Goal: Task Accomplishment & Management: Use online tool/utility

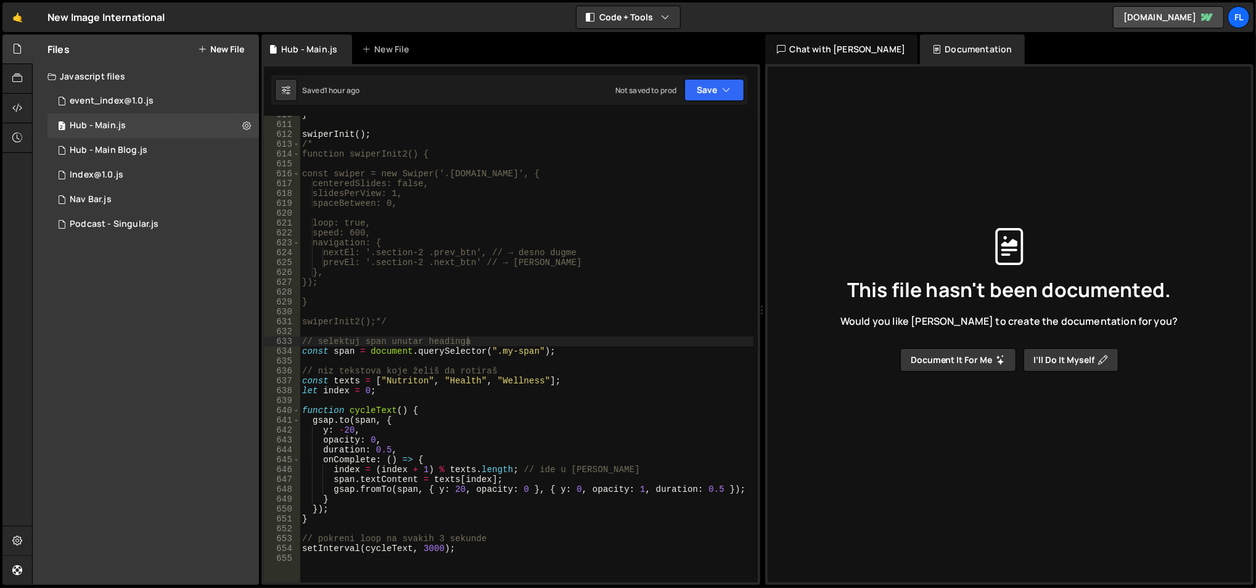
scroll to position [6111, 0]
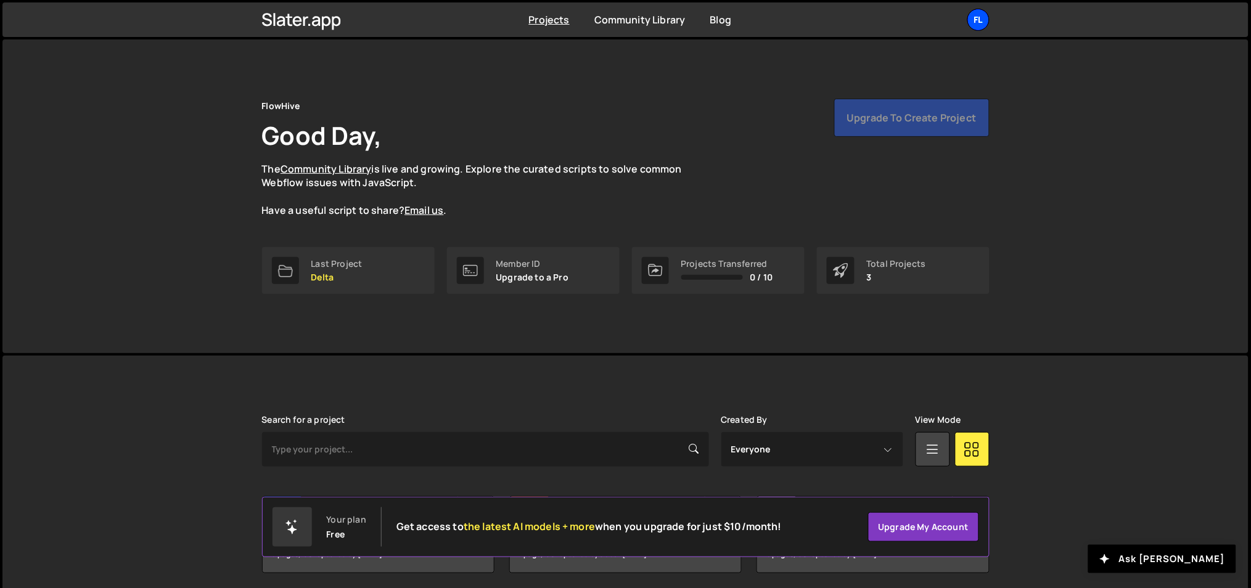
click at [980, 18] on div "Fl" at bounding box center [978, 20] width 22 height 22
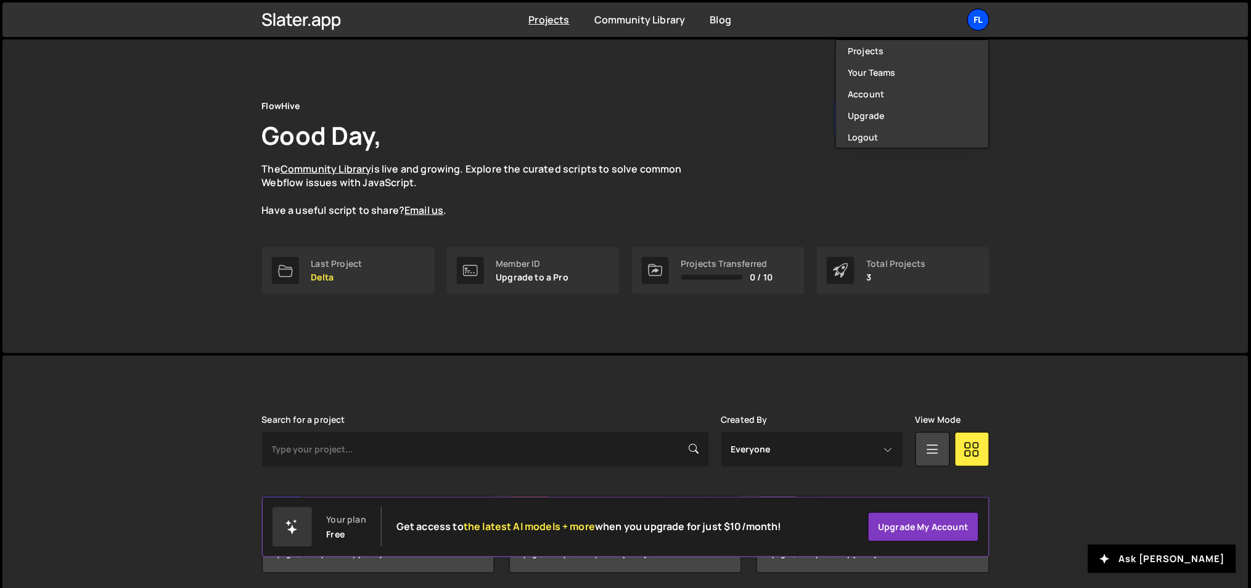
click at [980, 18] on div "Fl" at bounding box center [978, 20] width 22 height 22
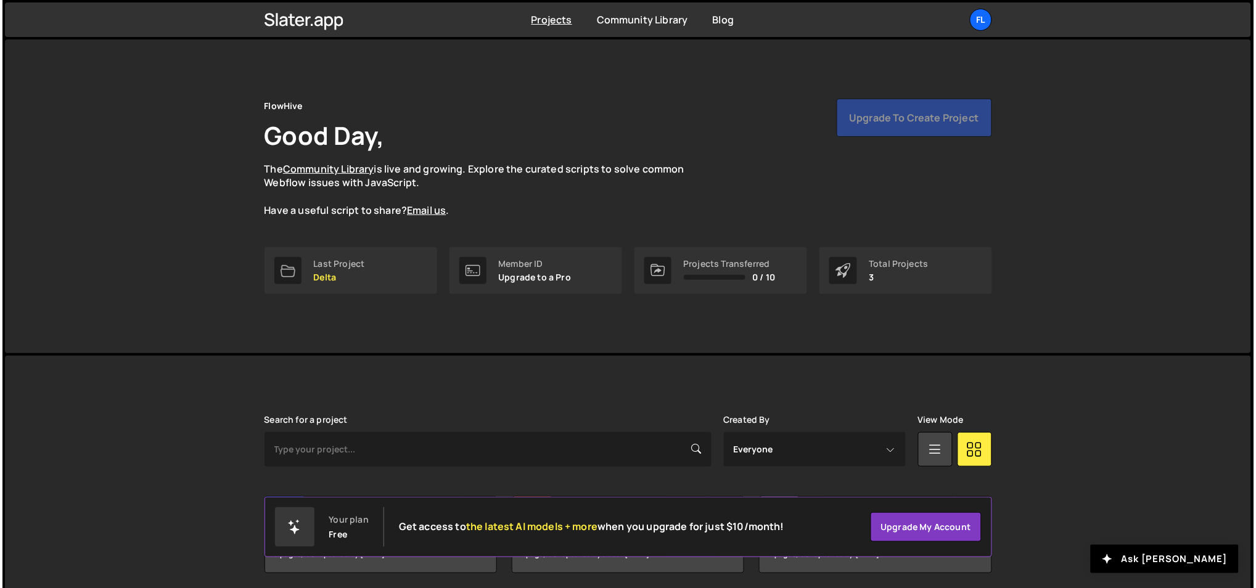
scroll to position [46, 0]
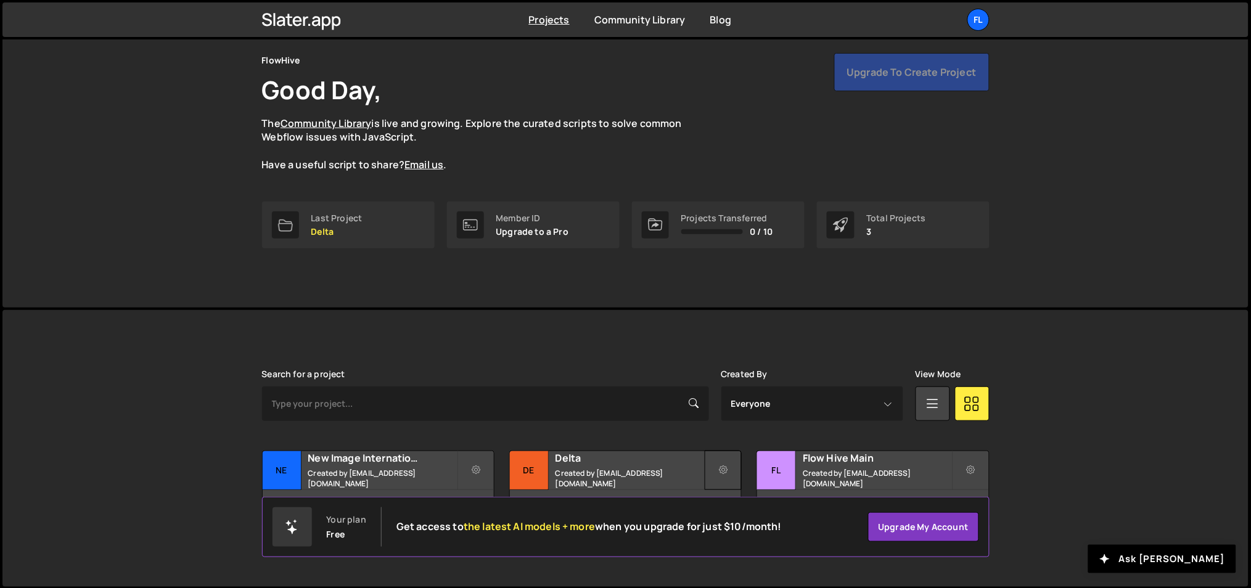
click at [728, 467] on button at bounding box center [723, 470] width 37 height 39
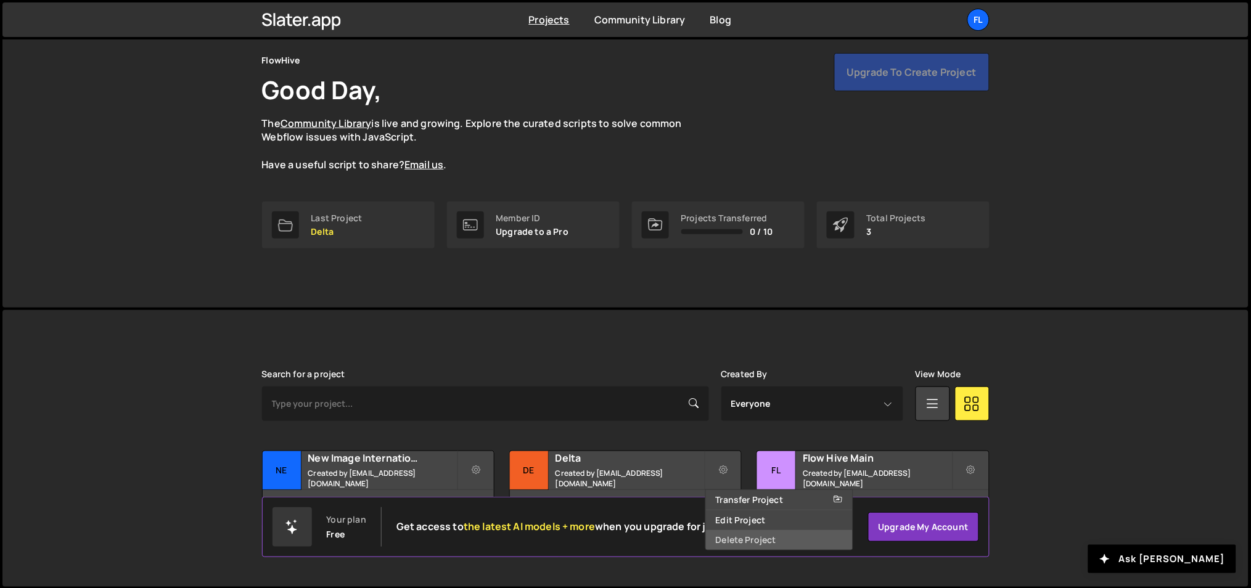
click at [737, 536] on link "Delete Project" at bounding box center [779, 540] width 147 height 20
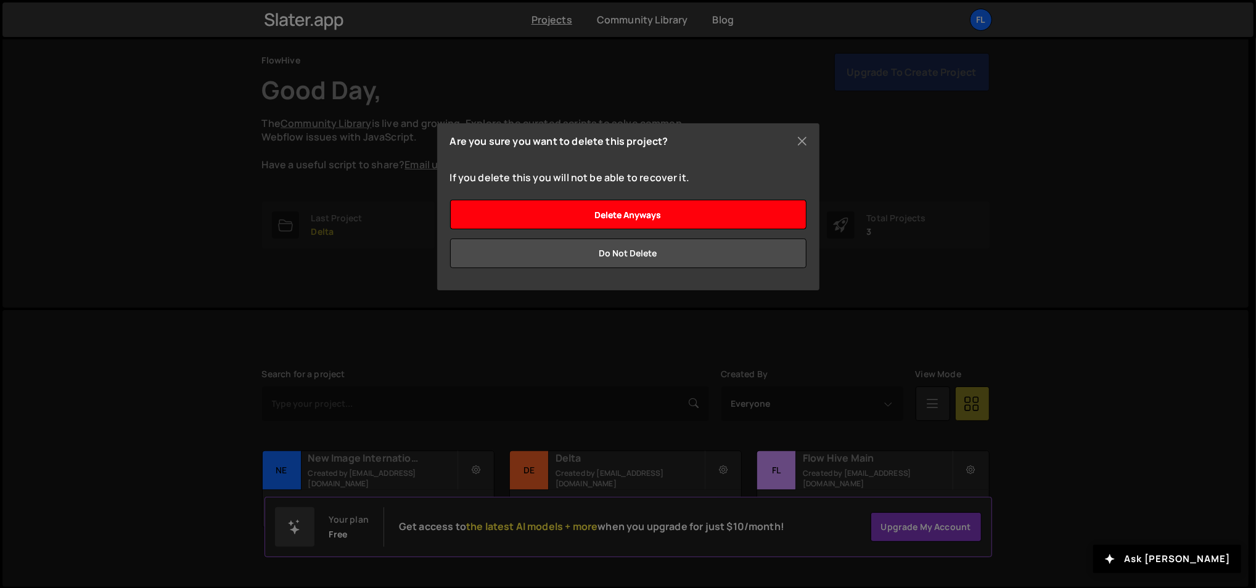
click at [697, 210] on input "Delete anyways" at bounding box center [628, 215] width 356 height 30
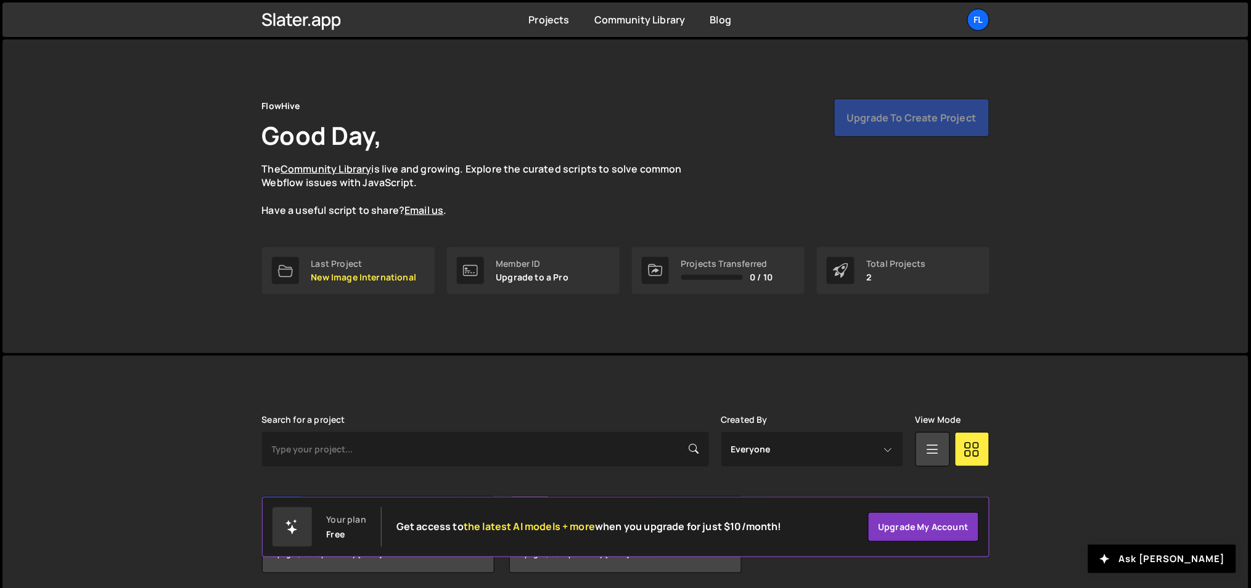
scroll to position [46, 0]
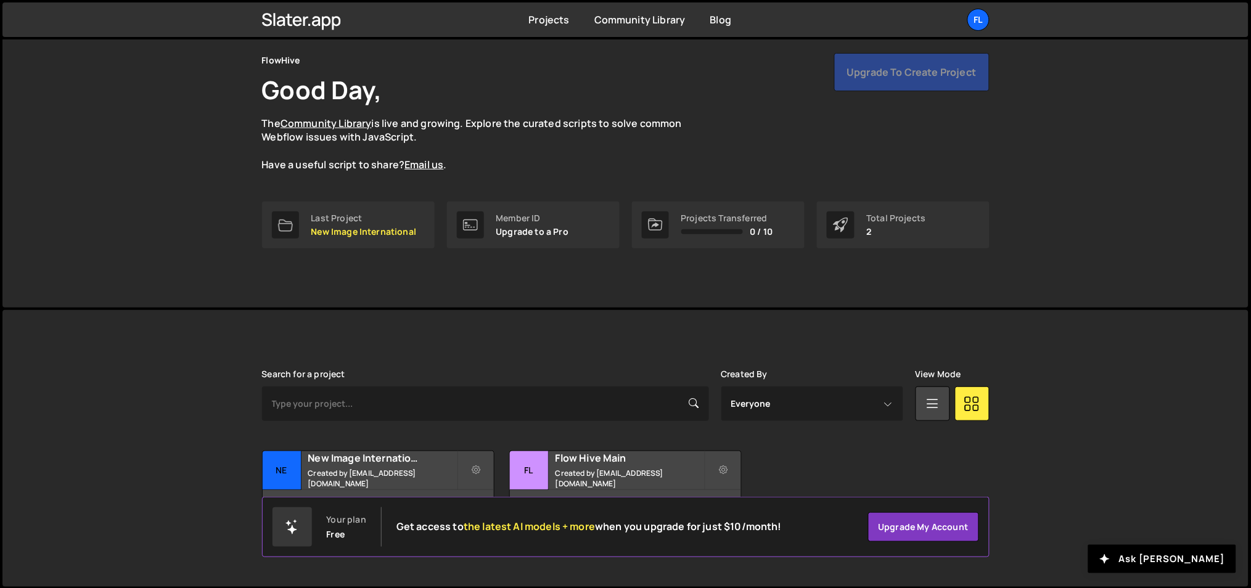
click at [898, 75] on div "Upgrade to create project" at bounding box center [911, 72] width 155 height 38
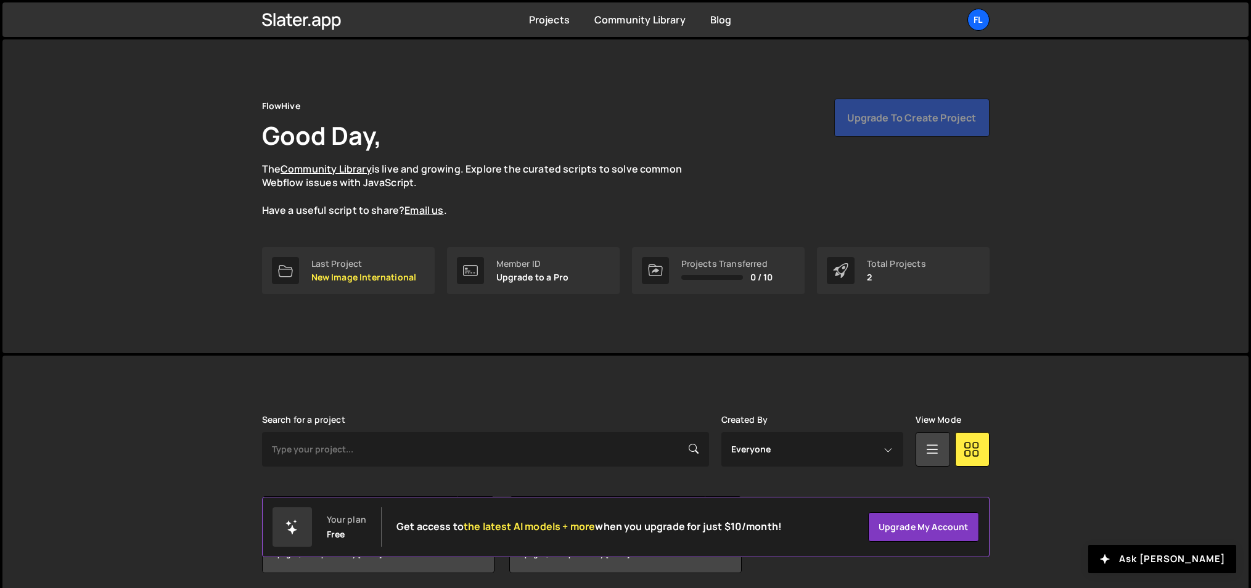
scroll to position [46, 0]
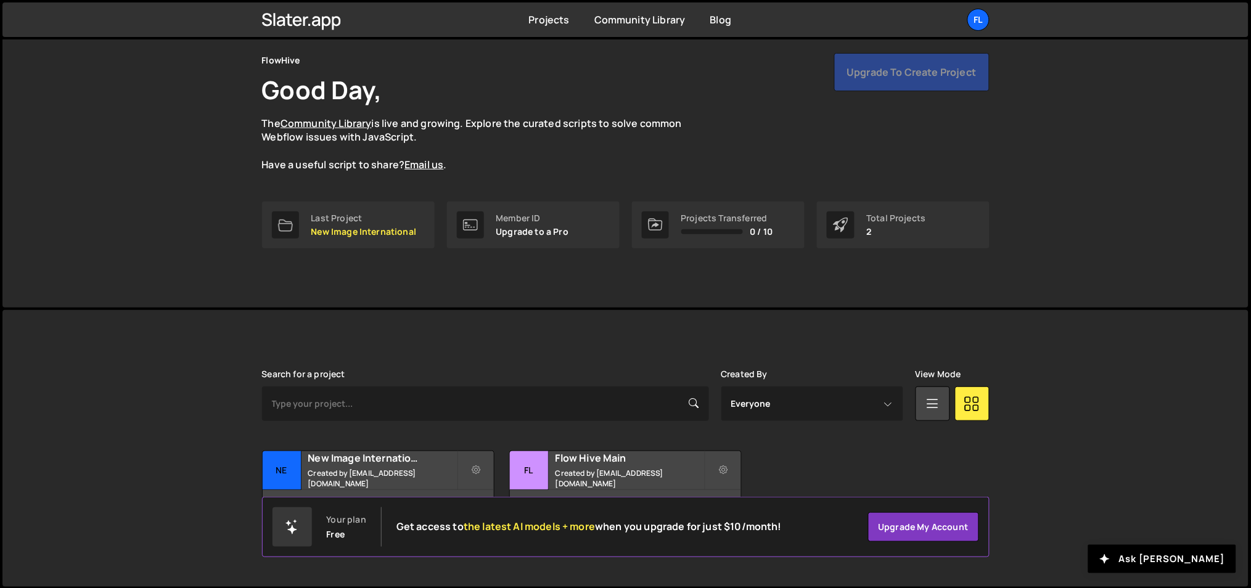
click at [889, 71] on div "Upgrade to create project" at bounding box center [911, 72] width 155 height 38
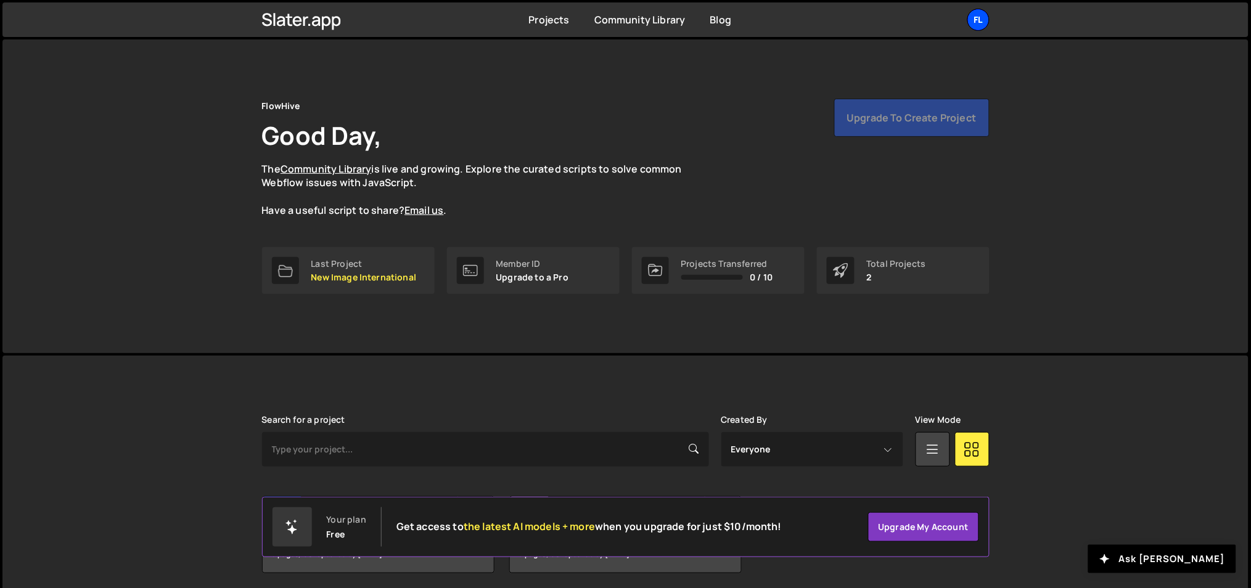
click at [982, 23] on div "Fl" at bounding box center [978, 20] width 22 height 22
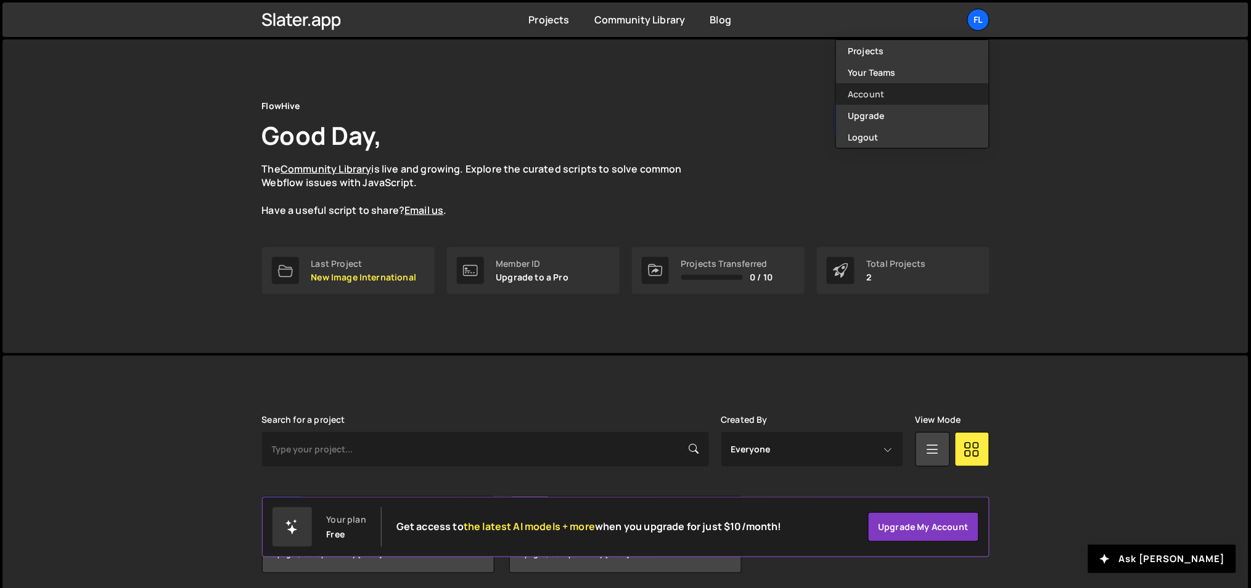
click at [882, 86] on link "Account" at bounding box center [912, 94] width 153 height 22
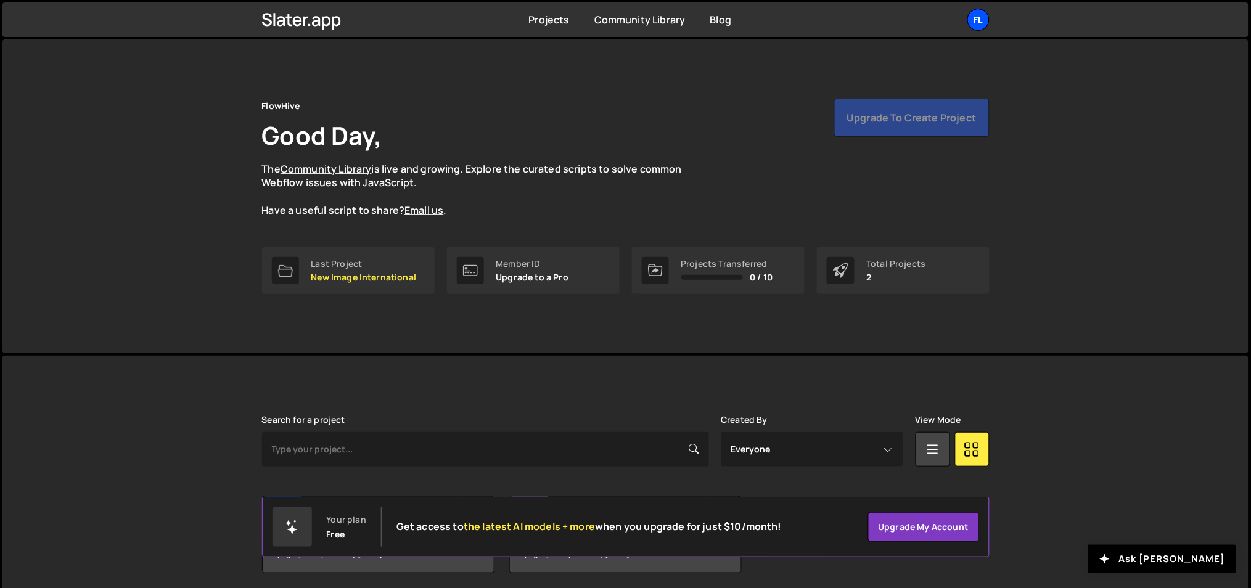
click at [974, 17] on div "Fl" at bounding box center [978, 20] width 22 height 22
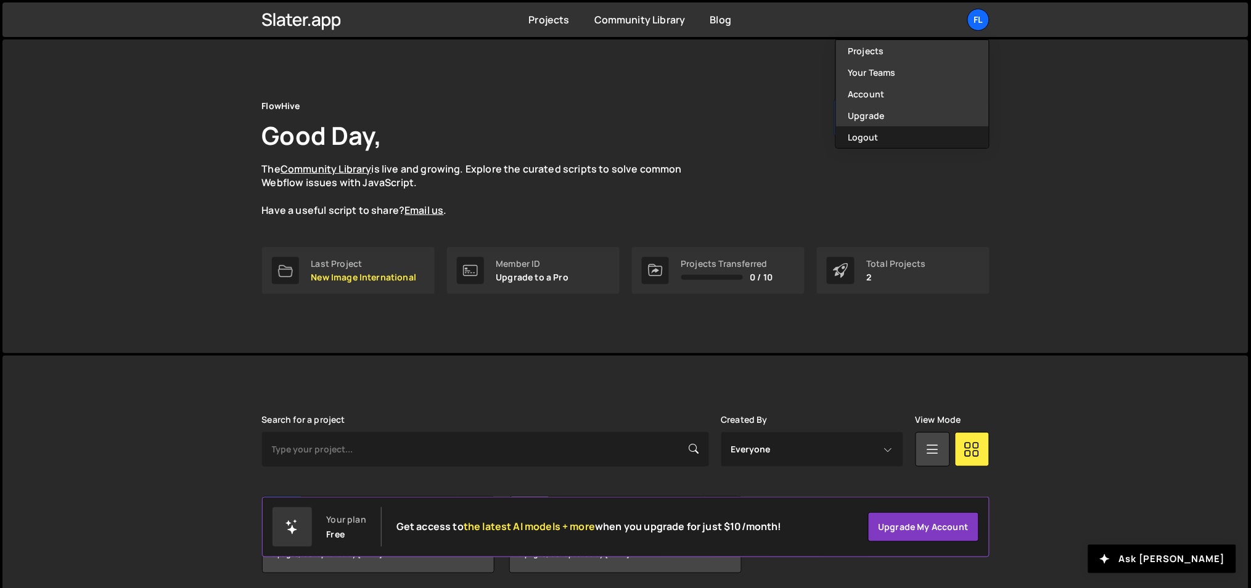
click at [872, 134] on button "Logout" at bounding box center [912, 137] width 153 height 22
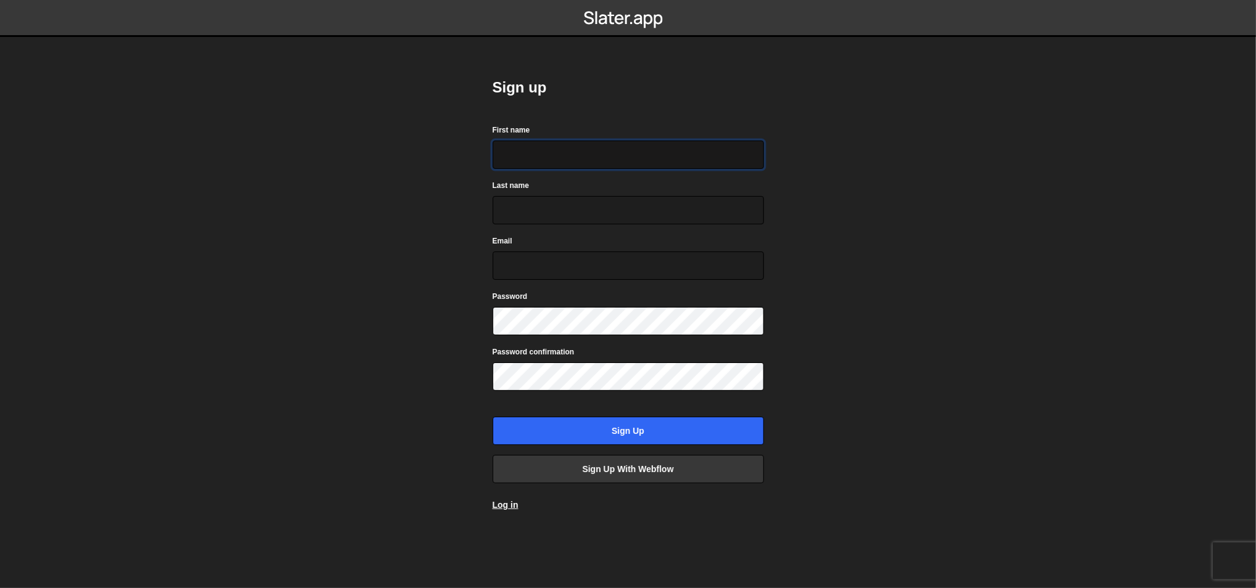
click at [624, 162] on input "First name" at bounding box center [628, 155] width 271 height 28
type input "Ognjen"
type input "Martinovic"
type input "office@ognjenm.me"
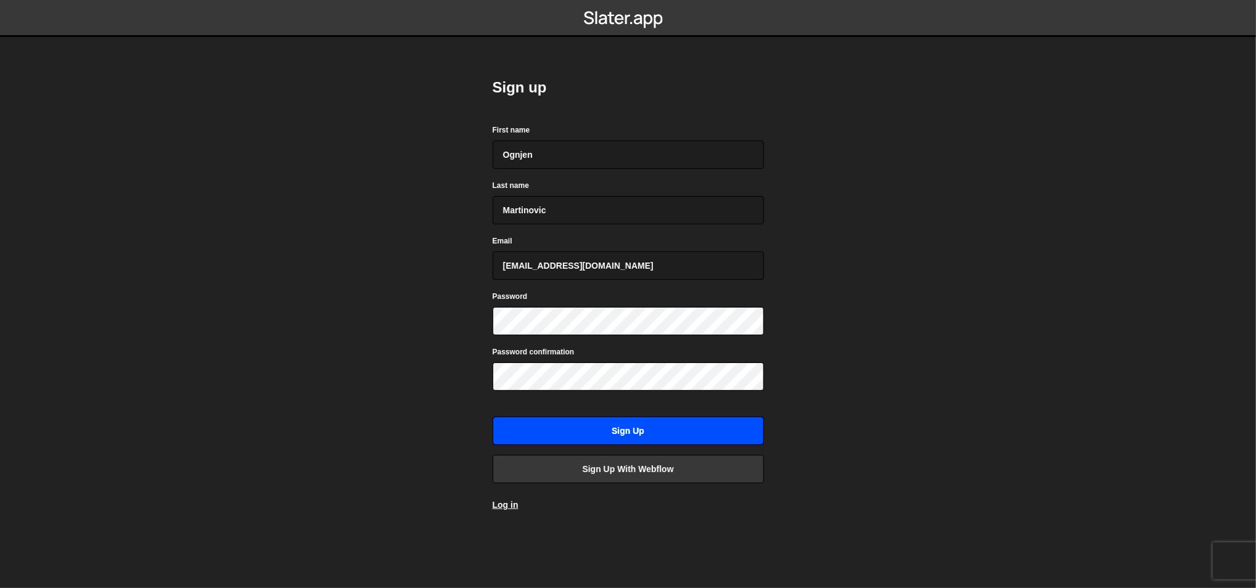
click at [579, 428] on input "Sign up" at bounding box center [628, 431] width 271 height 28
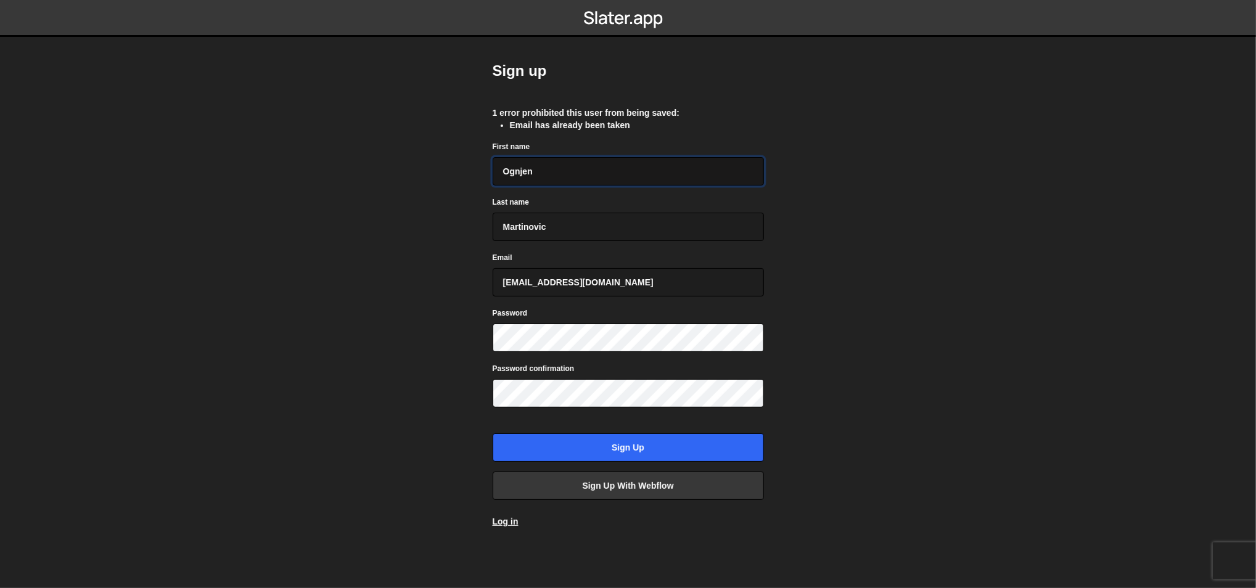
click at [617, 163] on input "Ognjen" at bounding box center [628, 171] width 271 height 28
click at [506, 294] on input "office@ognjenm.me" at bounding box center [628, 282] width 271 height 28
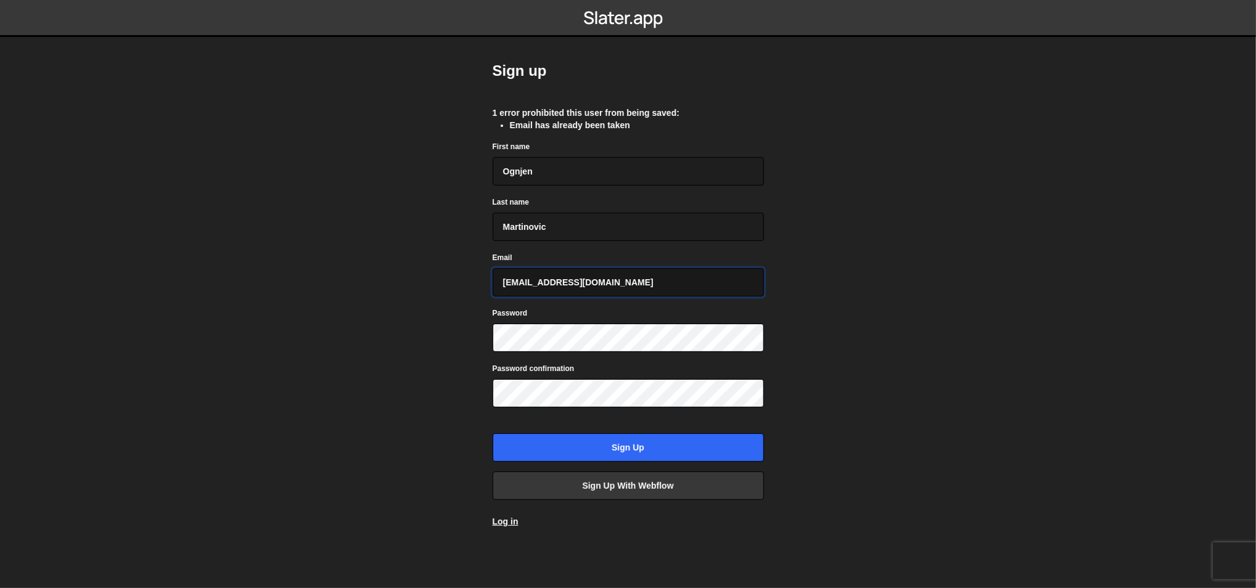
click at [506, 294] on input "office@ognjenm.me" at bounding box center [628, 282] width 271 height 28
type input "ognjen@flowhivedigital.com"
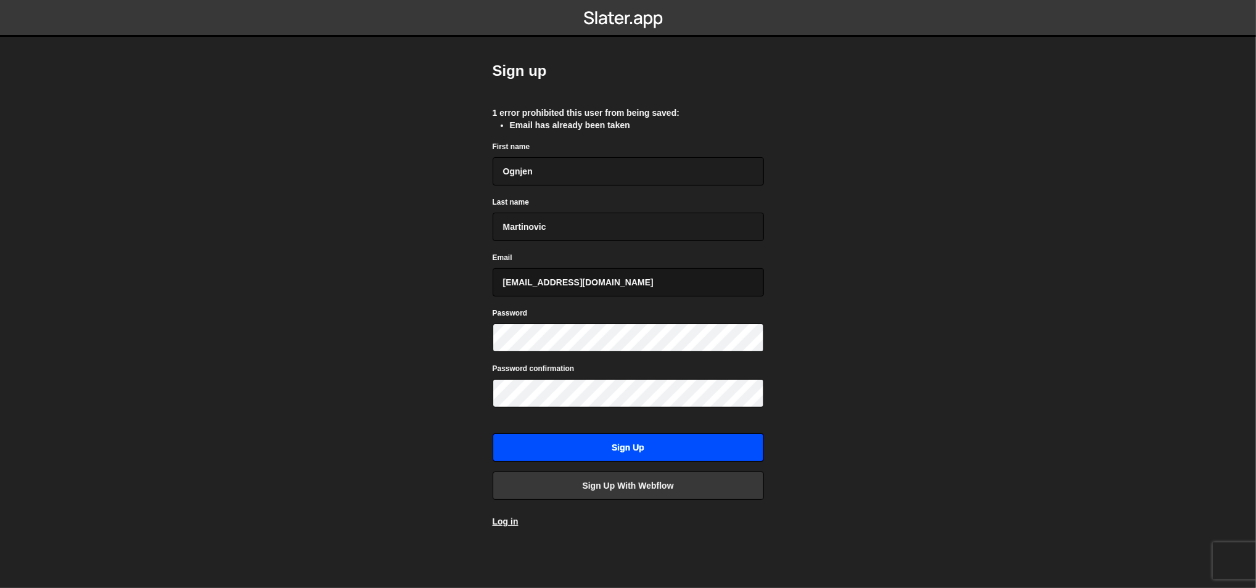
click at [493, 433] on input "Sign up" at bounding box center [628, 447] width 271 height 28
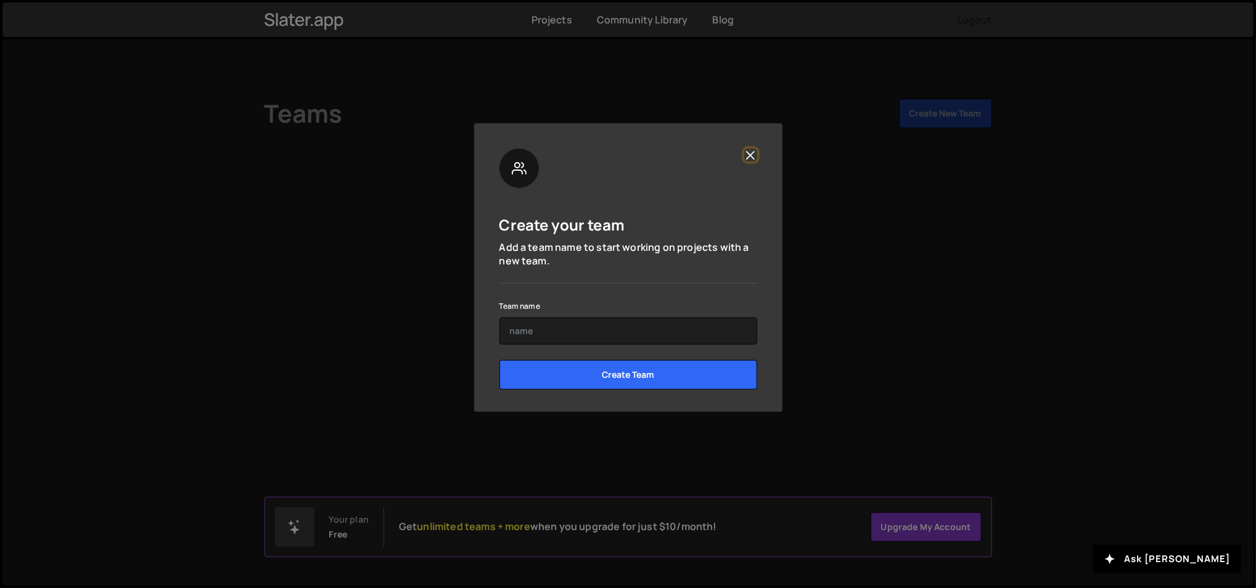
click at [747, 155] on button "Close" at bounding box center [750, 155] width 13 height 13
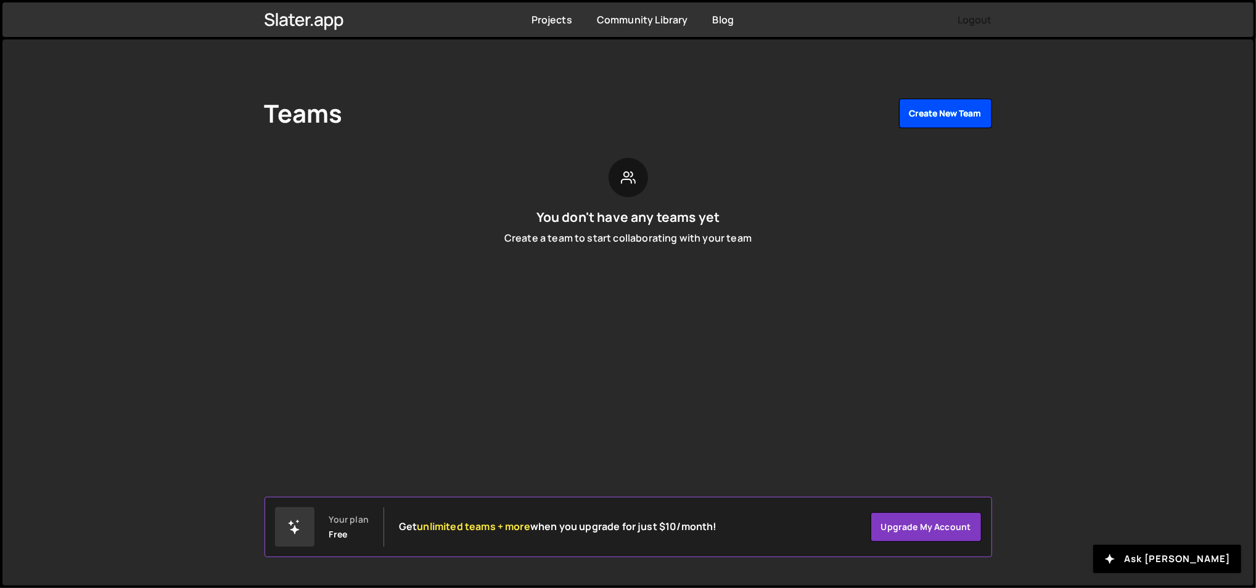
click at [945, 127] on button "Create New Team" at bounding box center [945, 114] width 93 height 30
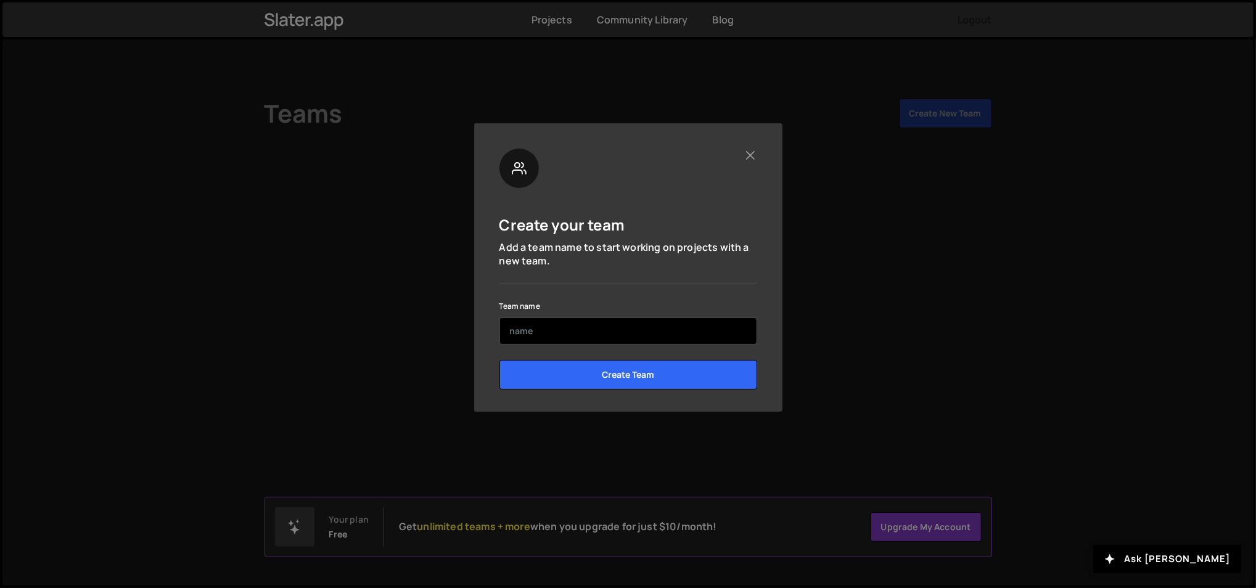
click at [646, 337] on input "text" at bounding box center [628, 330] width 258 height 27
type input "Kikogrow"
click at [499, 360] on input "Create Team" at bounding box center [628, 375] width 258 height 30
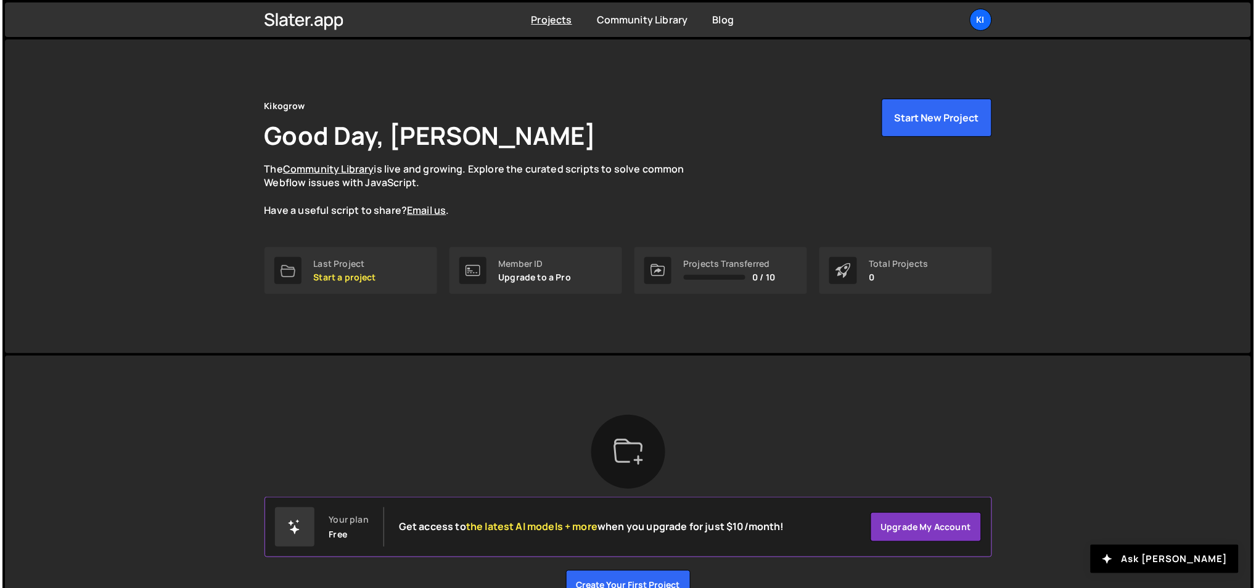
scroll to position [72, 0]
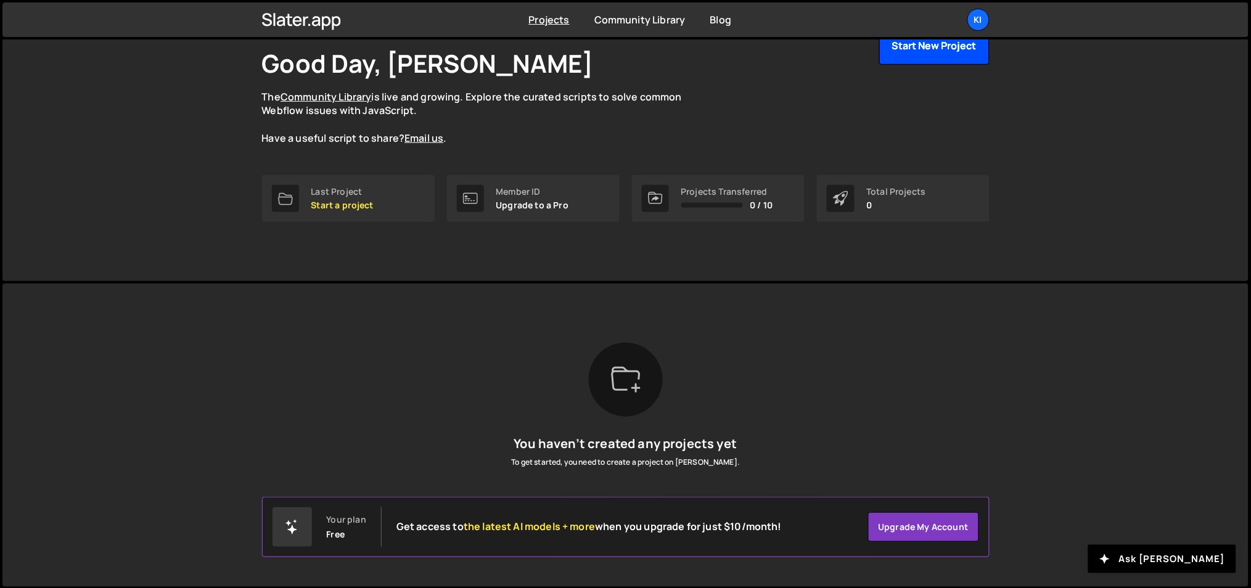
click at [905, 54] on button "Start New Project" at bounding box center [934, 46] width 110 height 38
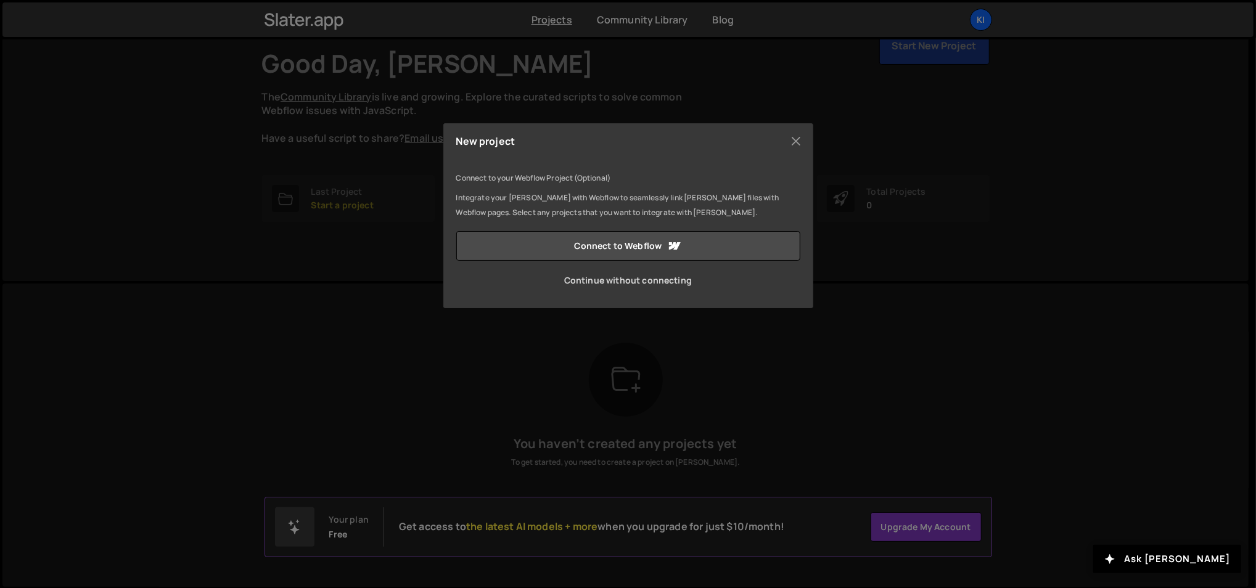
click at [637, 278] on link "Continue without connecting" at bounding box center [628, 281] width 344 height 30
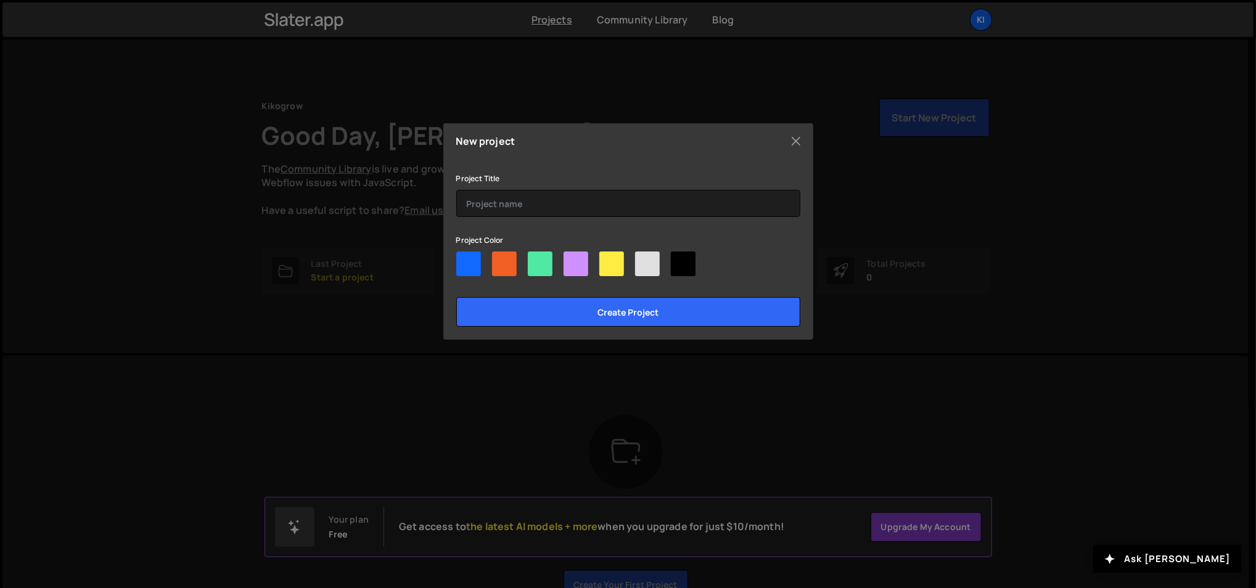
click at [462, 258] on div at bounding box center [468, 264] width 25 height 25
click at [462, 258] on input"] "radio" at bounding box center [460, 256] width 8 height 8
radio input"] "true"
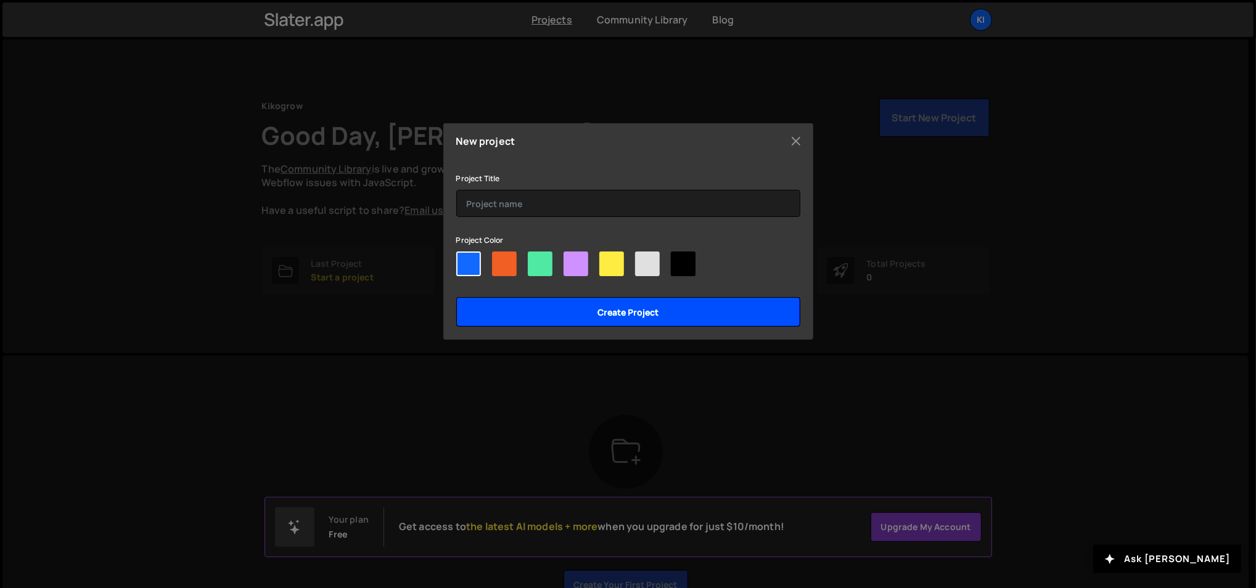
click at [528, 304] on input "Create project" at bounding box center [628, 312] width 344 height 30
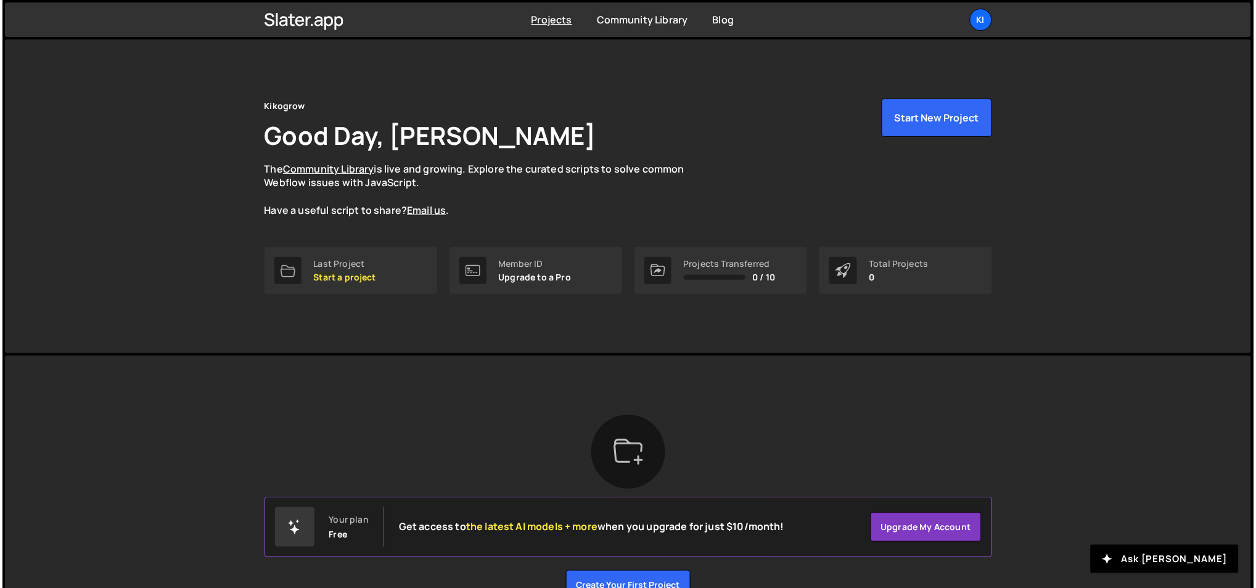
scroll to position [72, 0]
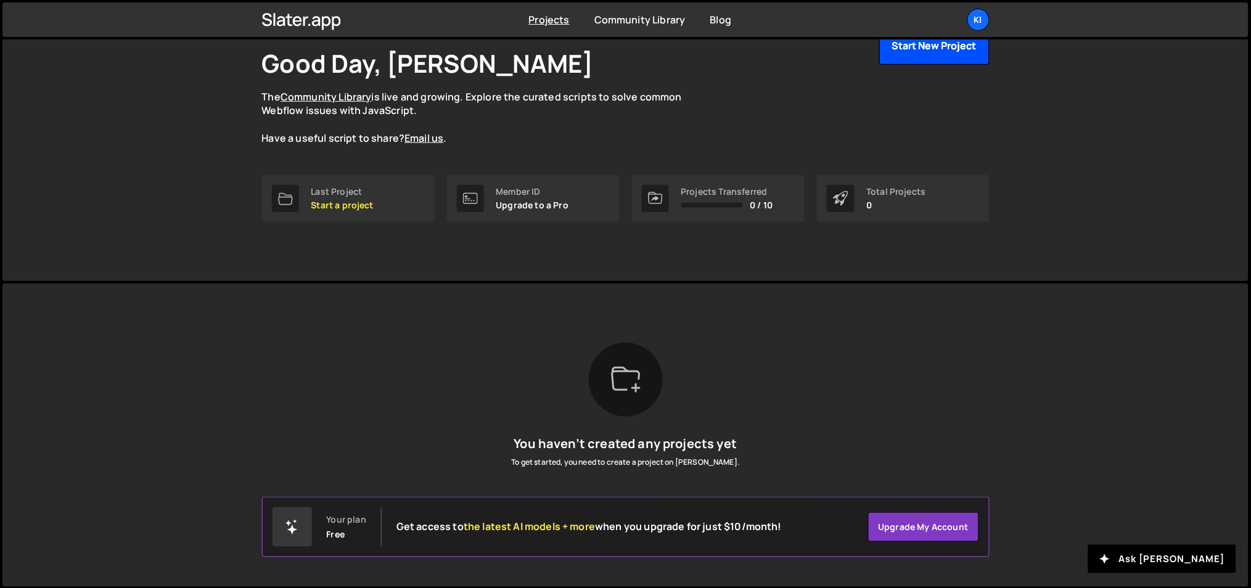
click at [922, 51] on button "Start New Project" at bounding box center [934, 46] width 110 height 38
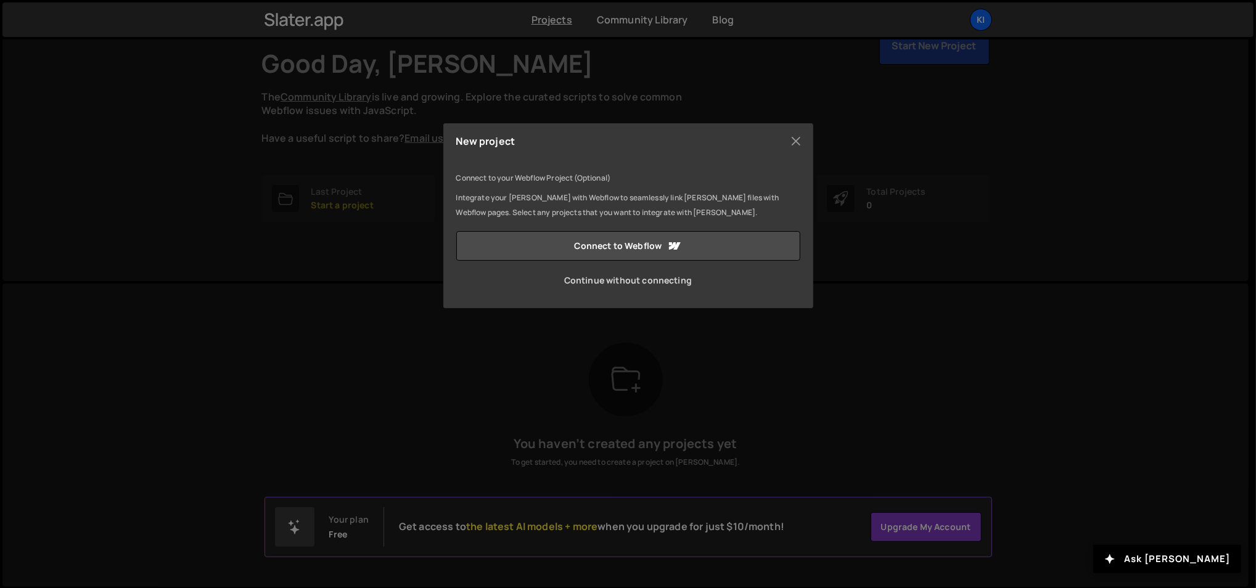
click at [565, 277] on link "Continue without connecting" at bounding box center [628, 281] width 344 height 30
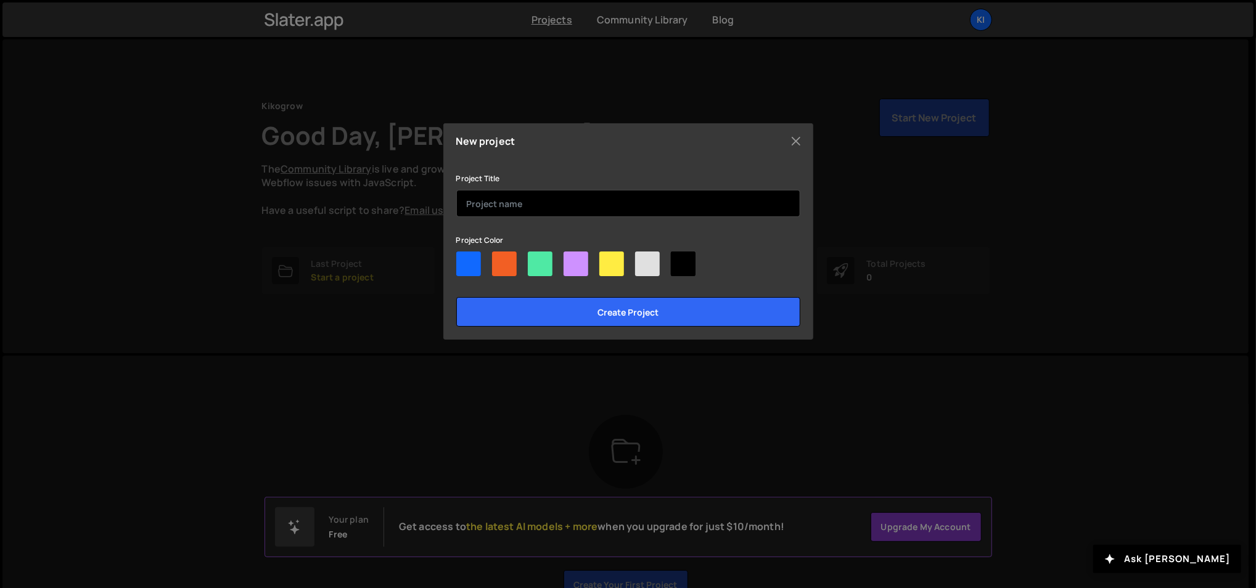
click at [521, 195] on input "text" at bounding box center [628, 203] width 344 height 27
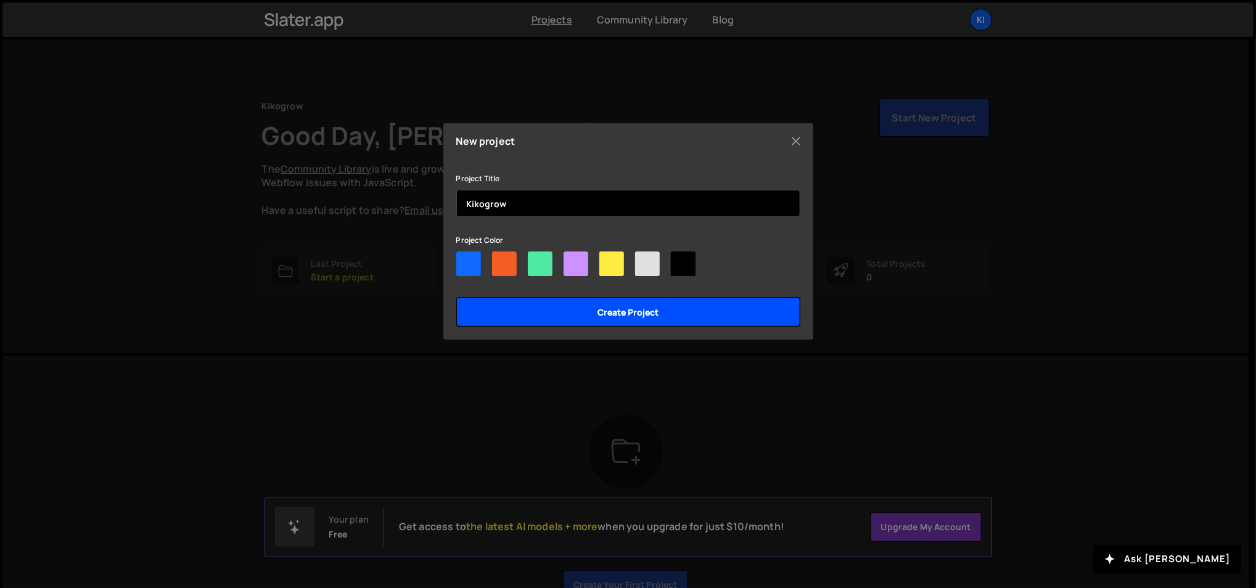
type input "Kikogrow"
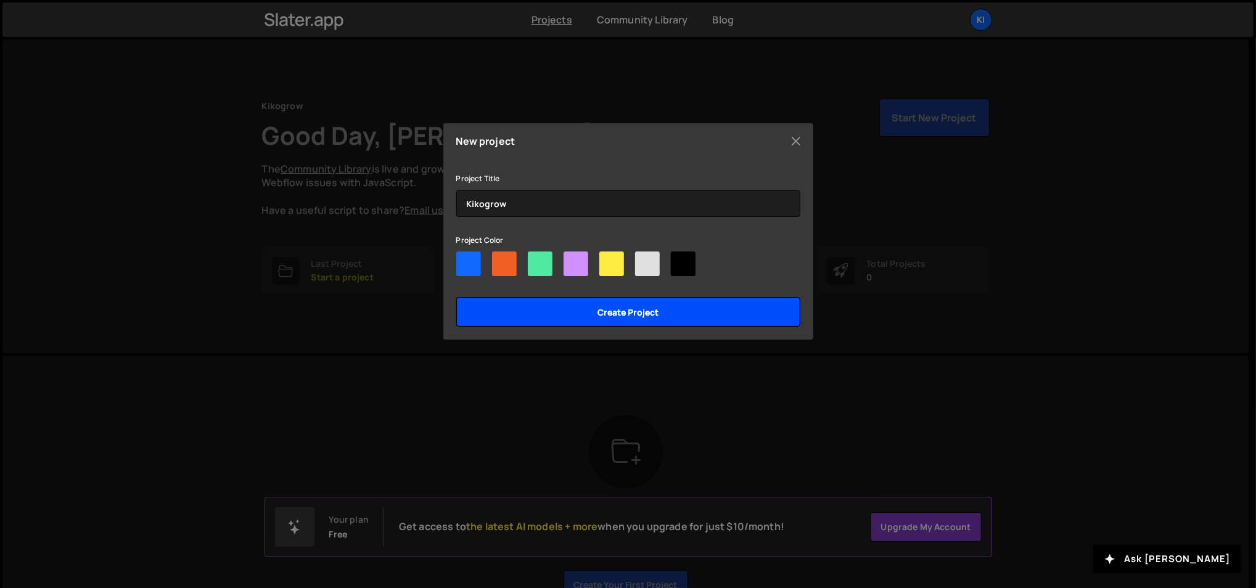
click at [525, 309] on input "Create project" at bounding box center [628, 312] width 344 height 30
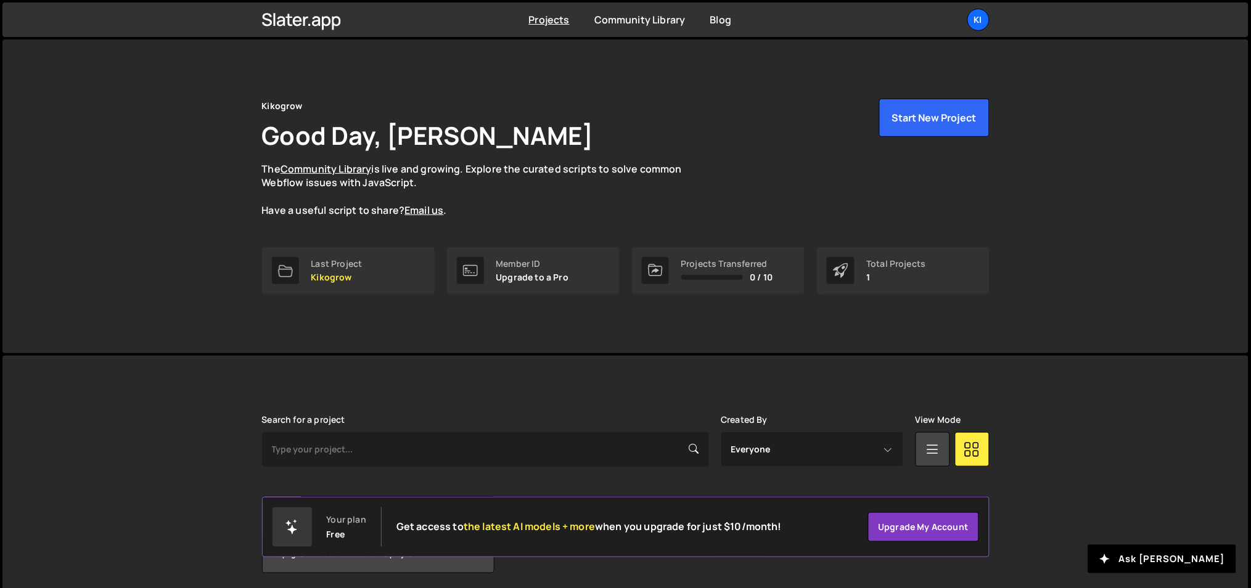
scroll to position [46, 0]
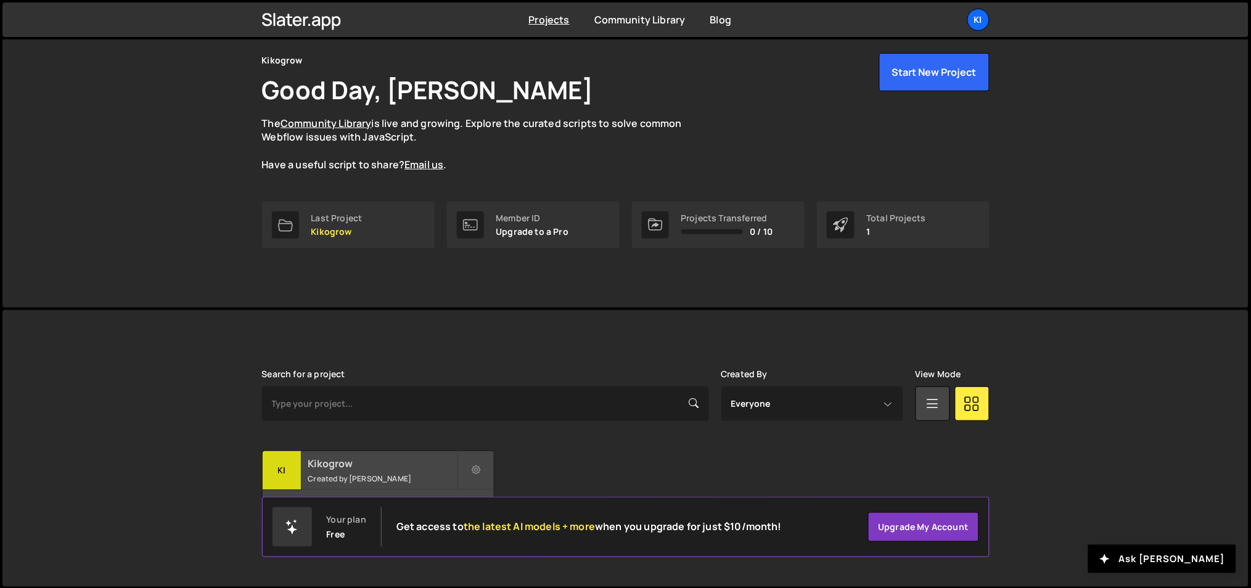
click at [367, 460] on h2 "Kikogrow" at bounding box center [382, 464] width 149 height 14
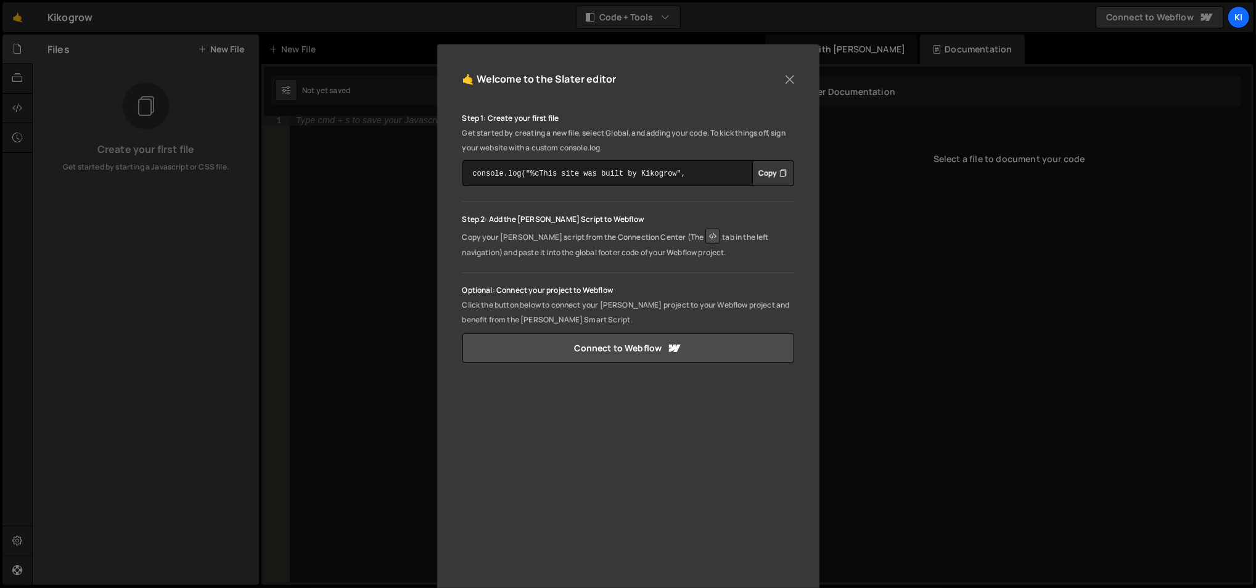
scroll to position [18, 0]
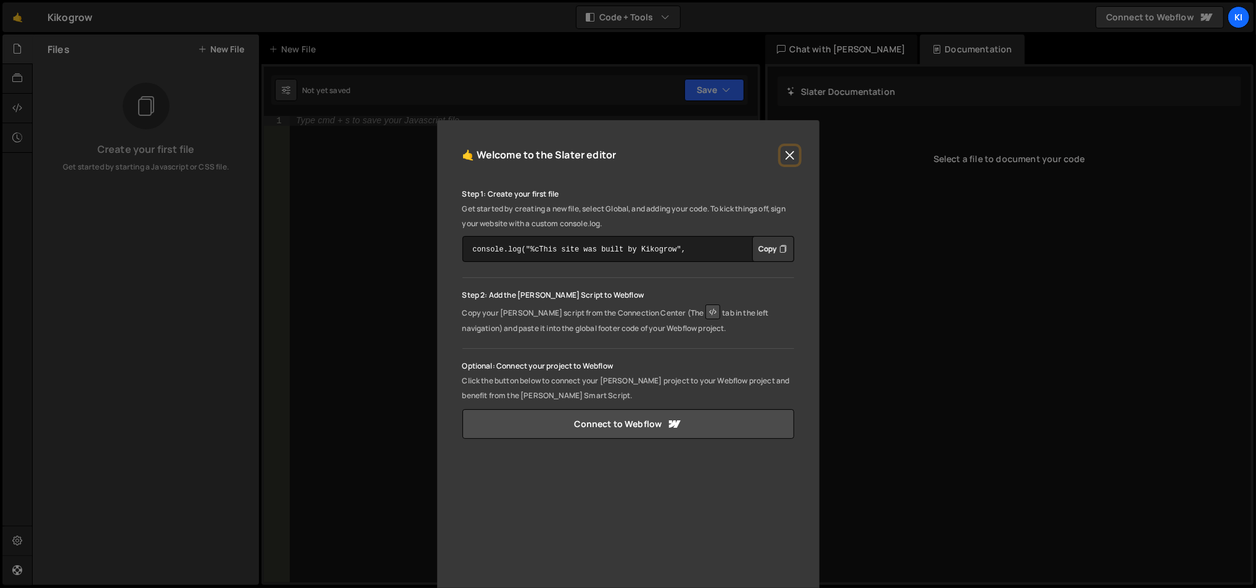
click at [780, 148] on button "Close" at bounding box center [789, 155] width 18 height 18
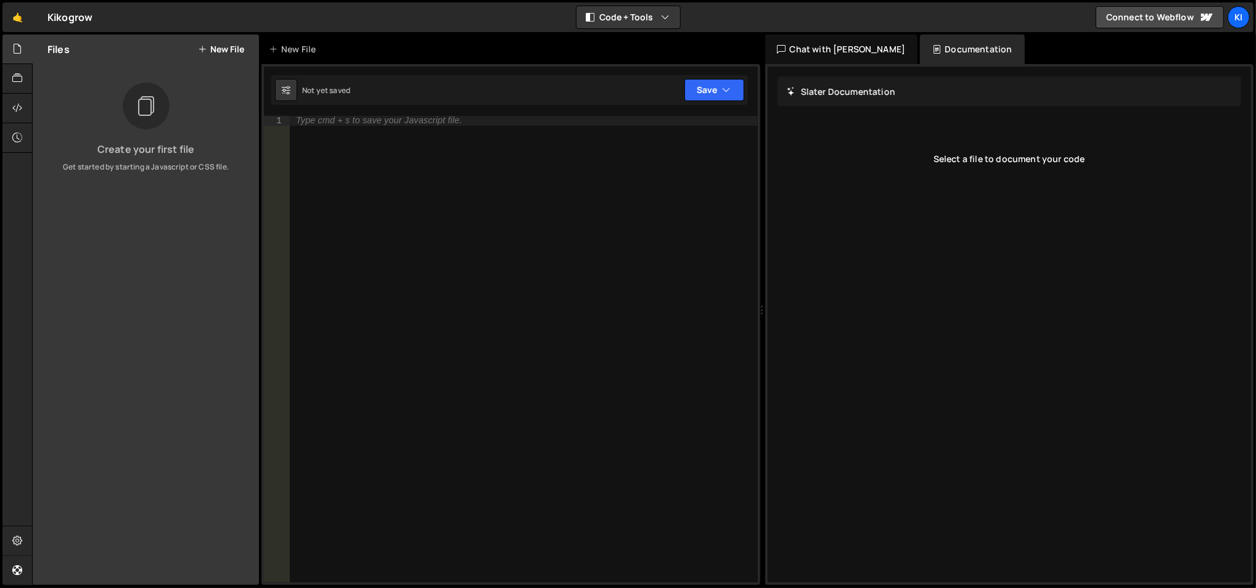
click at [238, 57] on div "Files New File" at bounding box center [146, 50] width 226 height 30
click at [229, 51] on button "New File" at bounding box center [221, 49] width 46 height 10
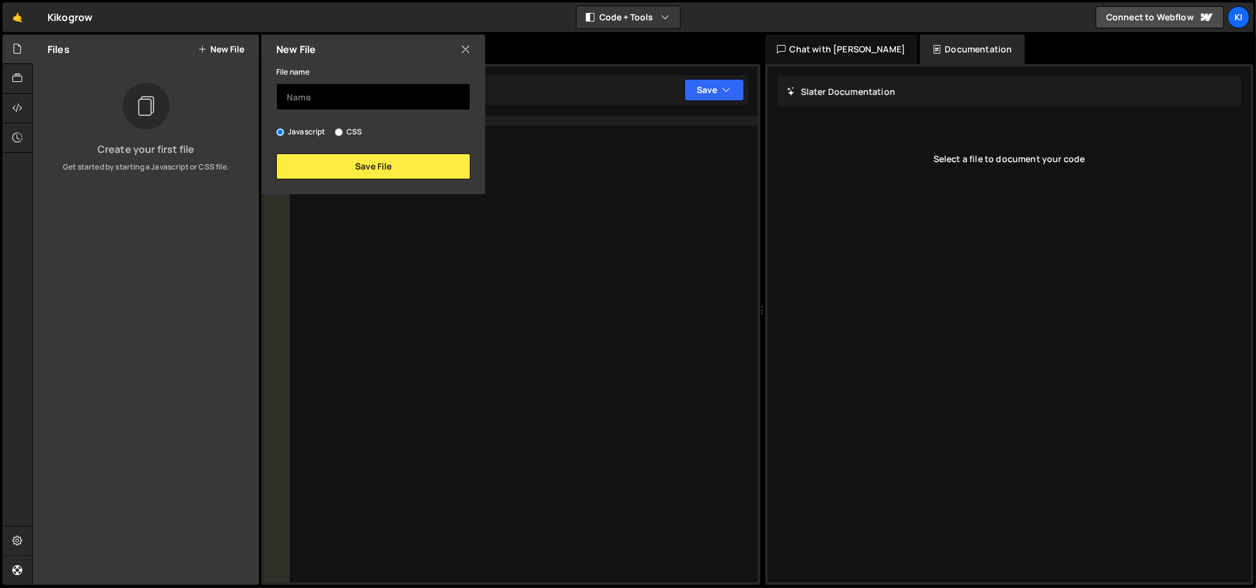
click at [323, 100] on input "text" at bounding box center [373, 96] width 194 height 27
type input "Kikogrow"
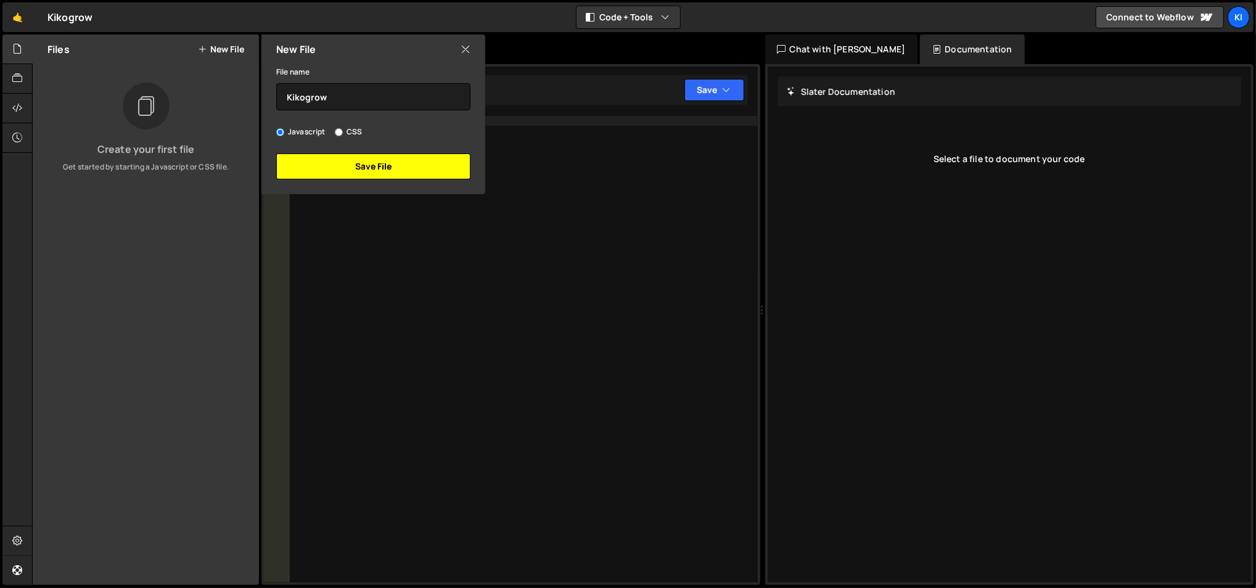
click at [328, 173] on button "Save File" at bounding box center [373, 166] width 194 height 26
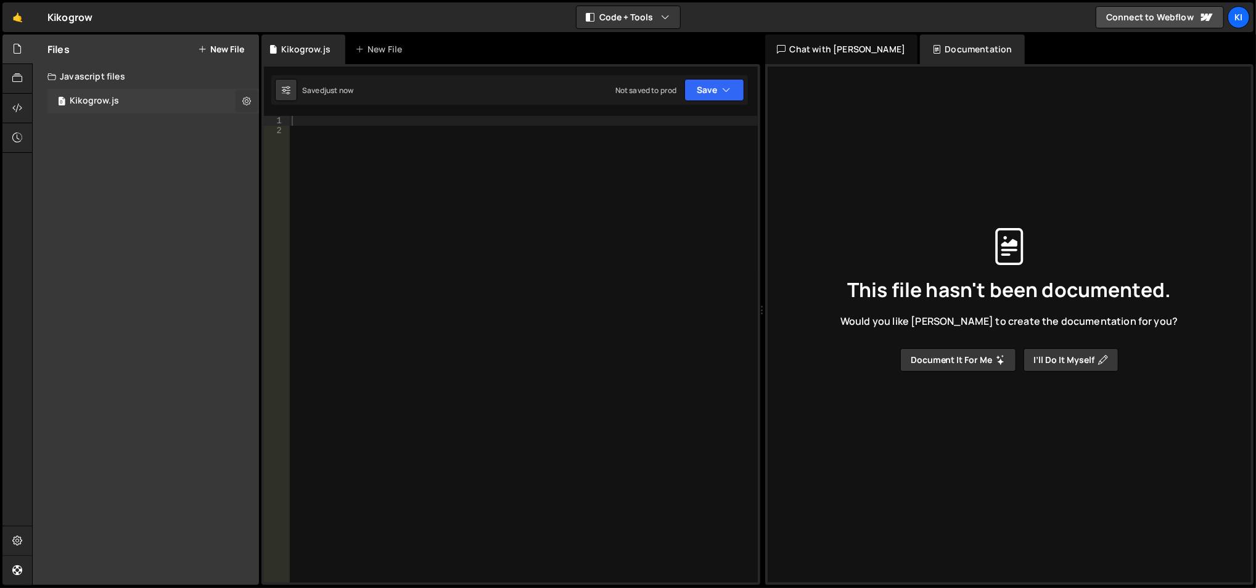
click at [247, 97] on icon at bounding box center [246, 101] width 9 height 12
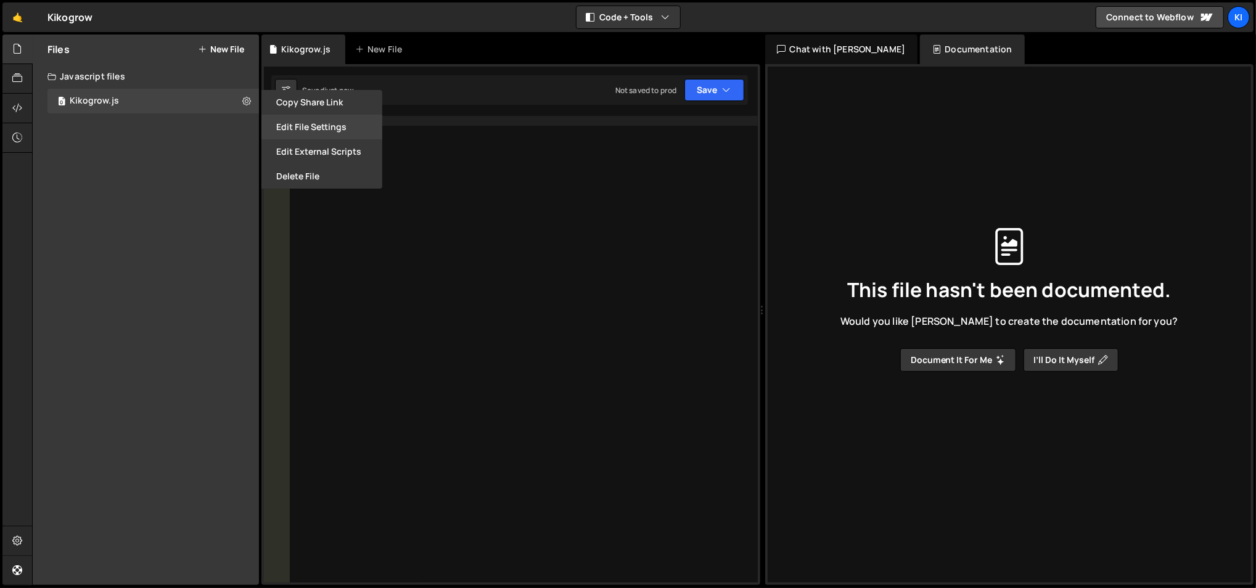
click at [273, 122] on button "Edit File Settings" at bounding box center [321, 127] width 121 height 25
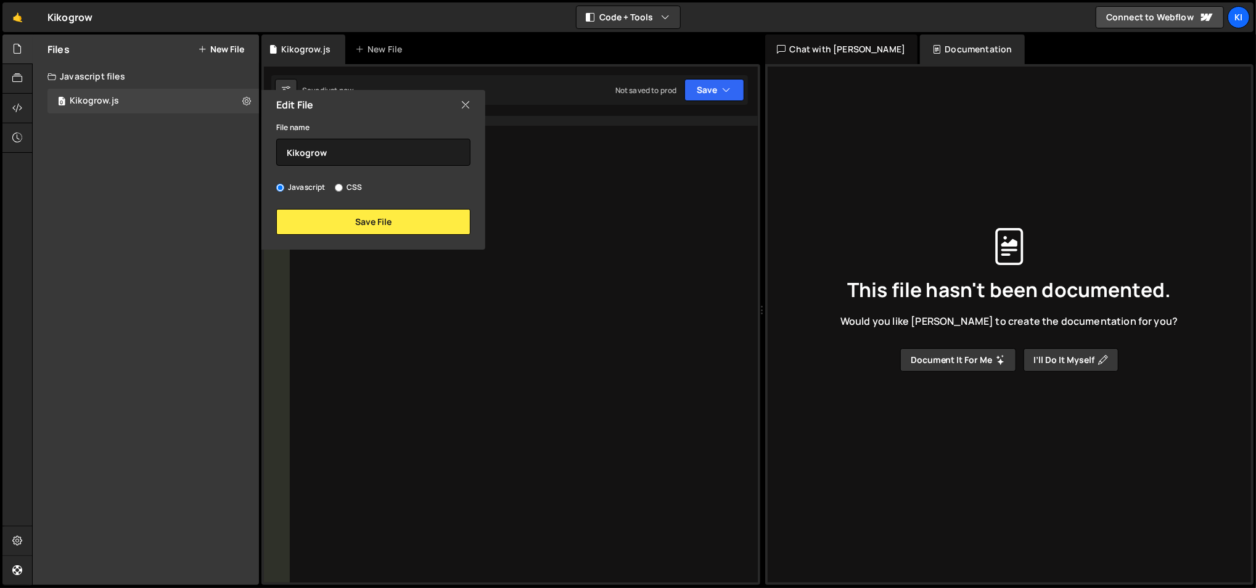
click at [462, 107] on icon at bounding box center [465, 105] width 10 height 14
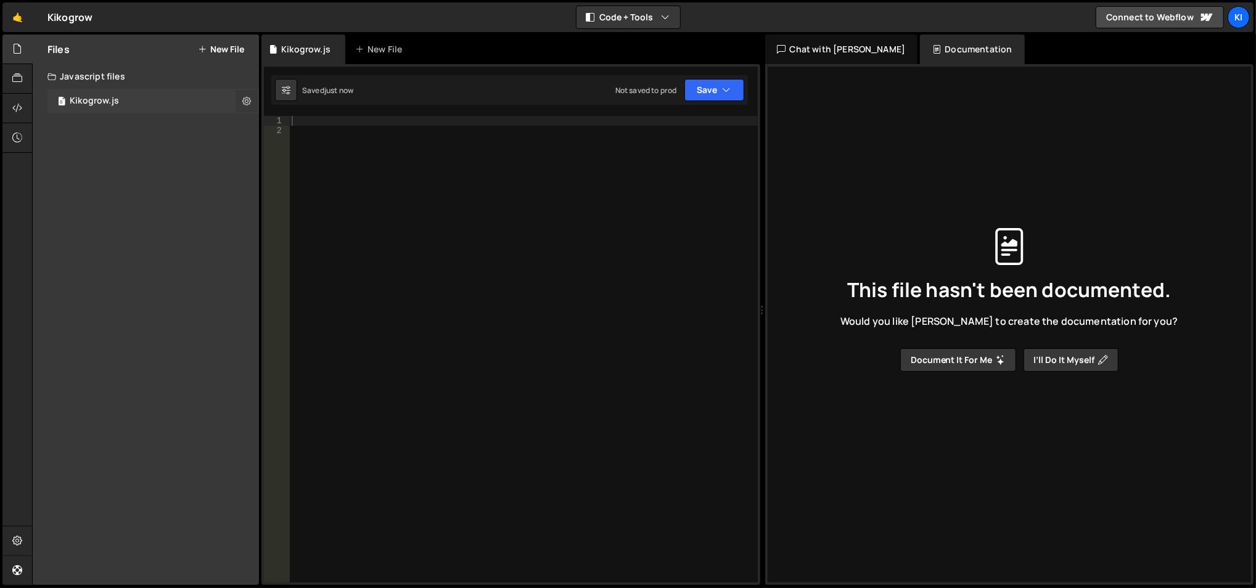
click at [249, 100] on icon at bounding box center [246, 101] width 9 height 12
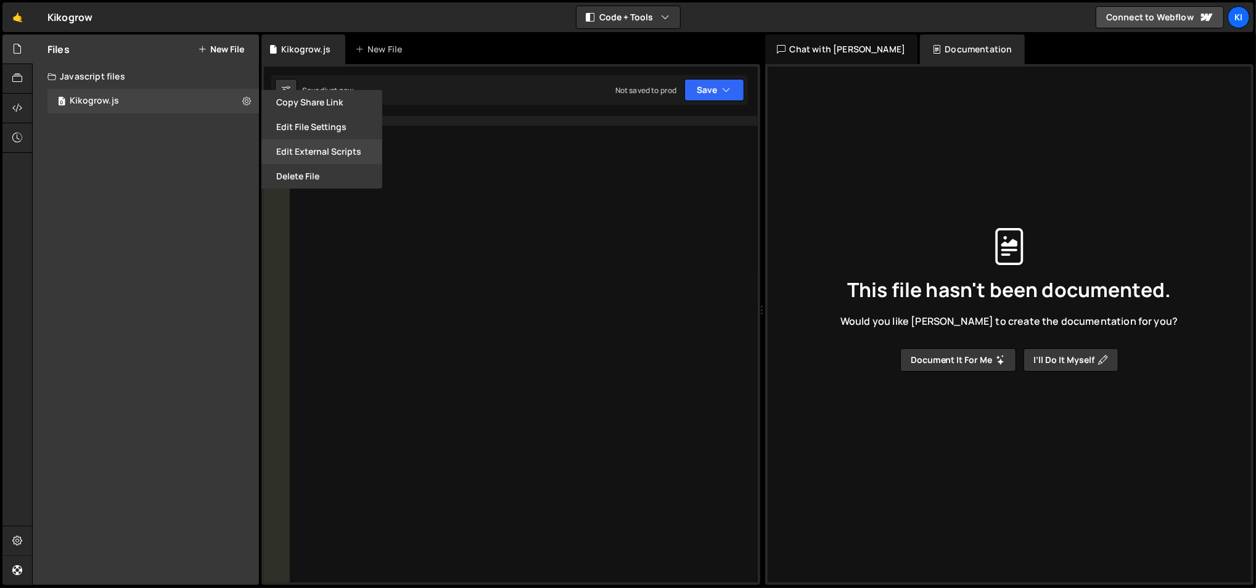
click at [297, 157] on button "Edit External Scripts" at bounding box center [321, 151] width 121 height 25
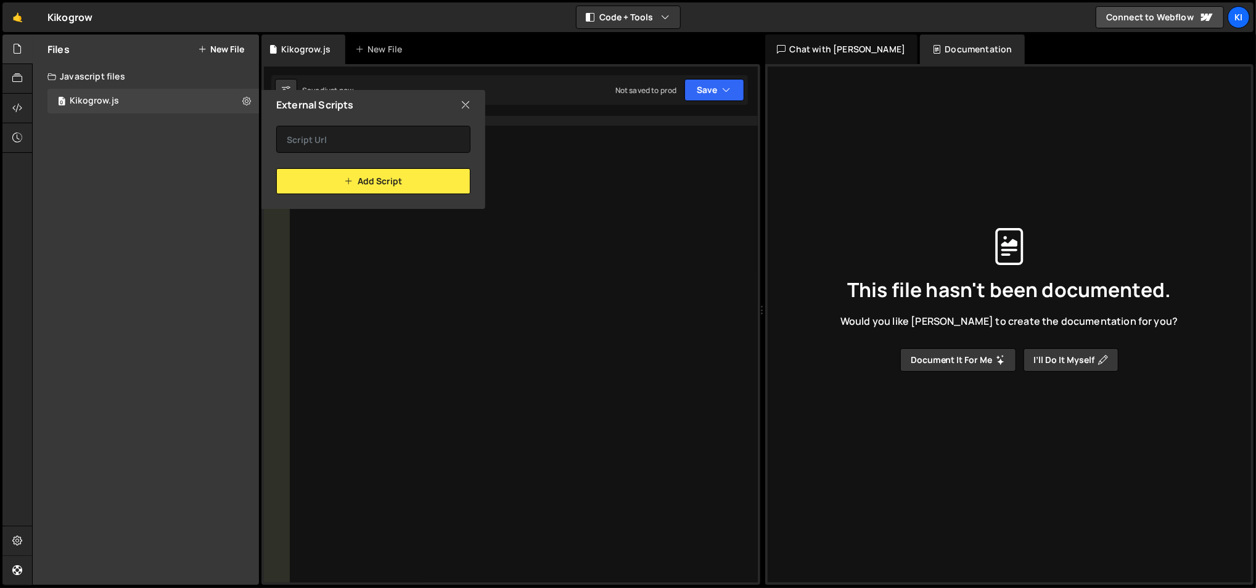
click at [462, 102] on icon at bounding box center [465, 105] width 10 height 14
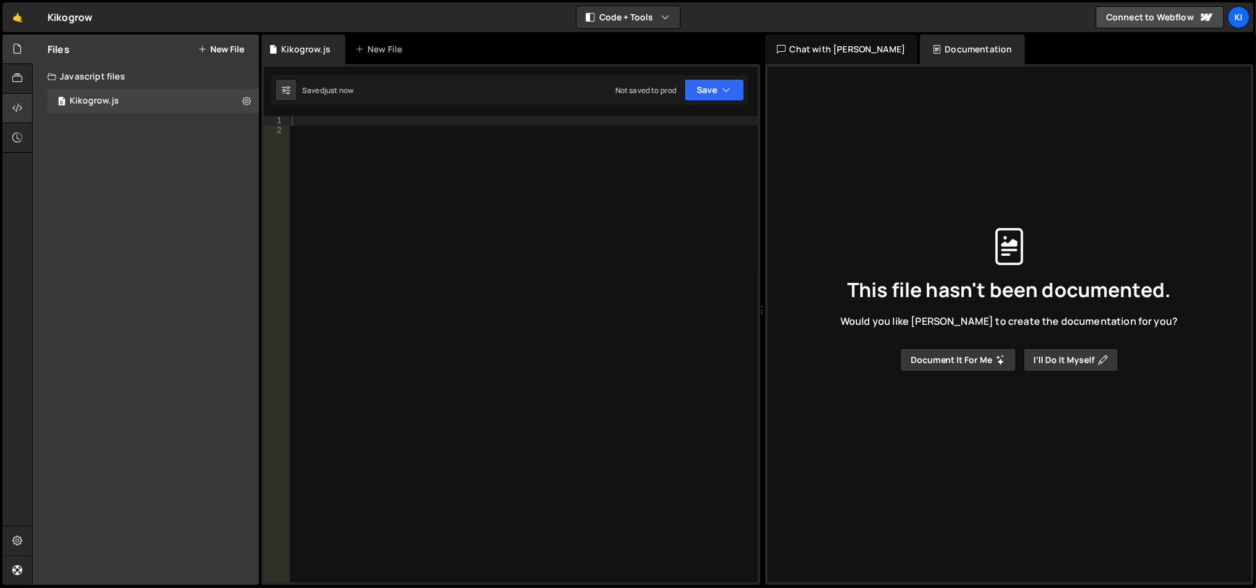
click at [15, 104] on icon at bounding box center [17, 108] width 10 height 14
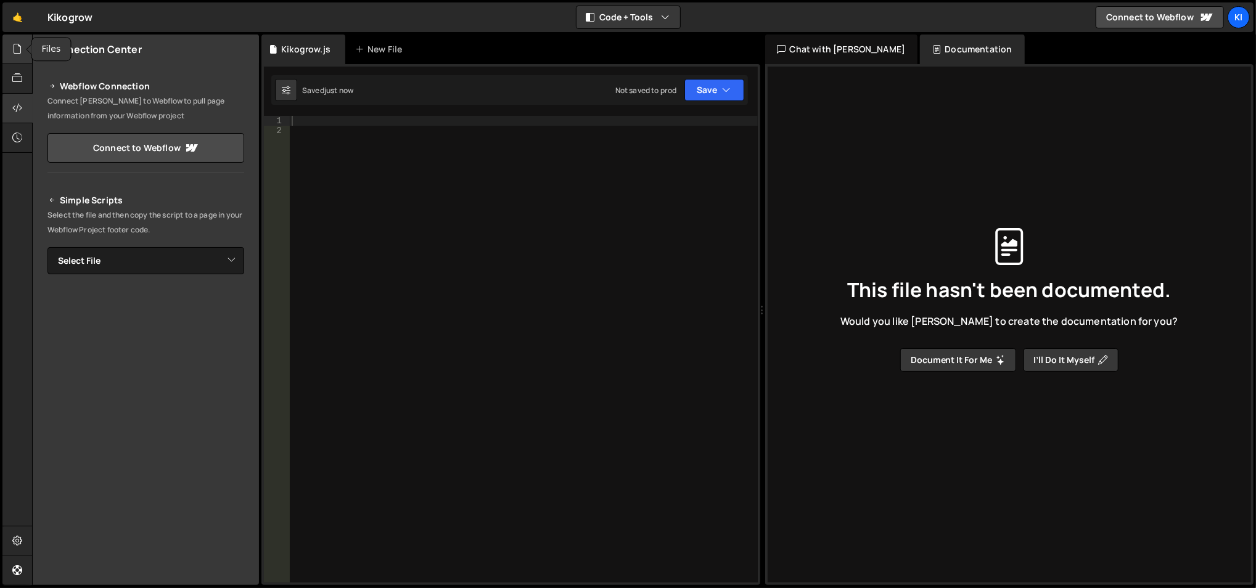
click at [16, 57] on div at bounding box center [17, 50] width 30 height 30
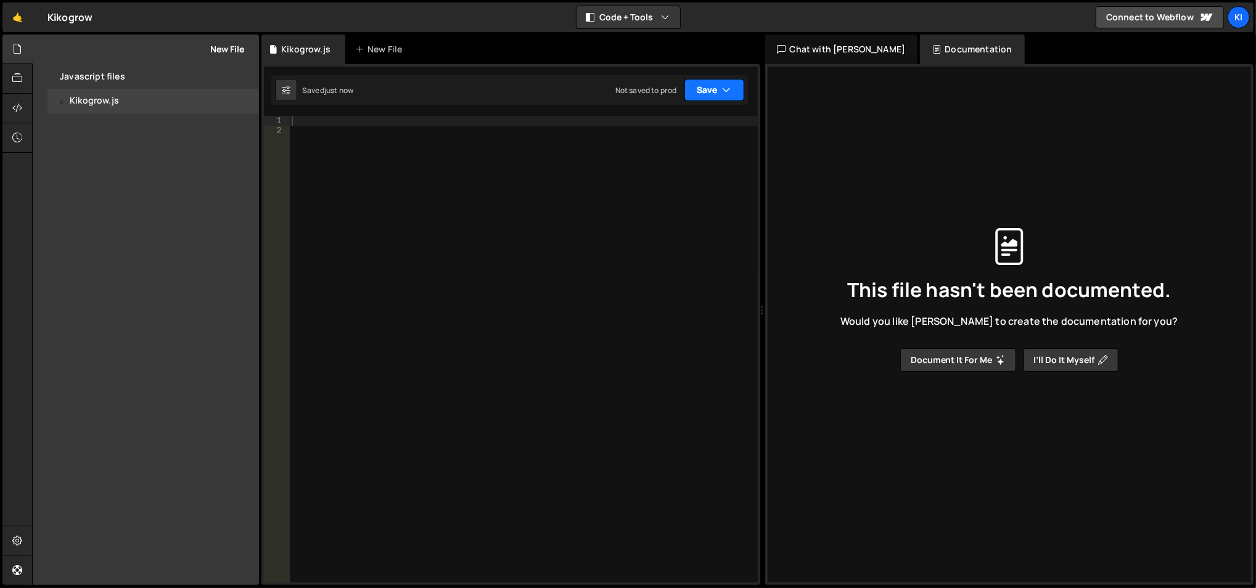
click at [730, 80] on button "Save" at bounding box center [714, 90] width 60 height 22
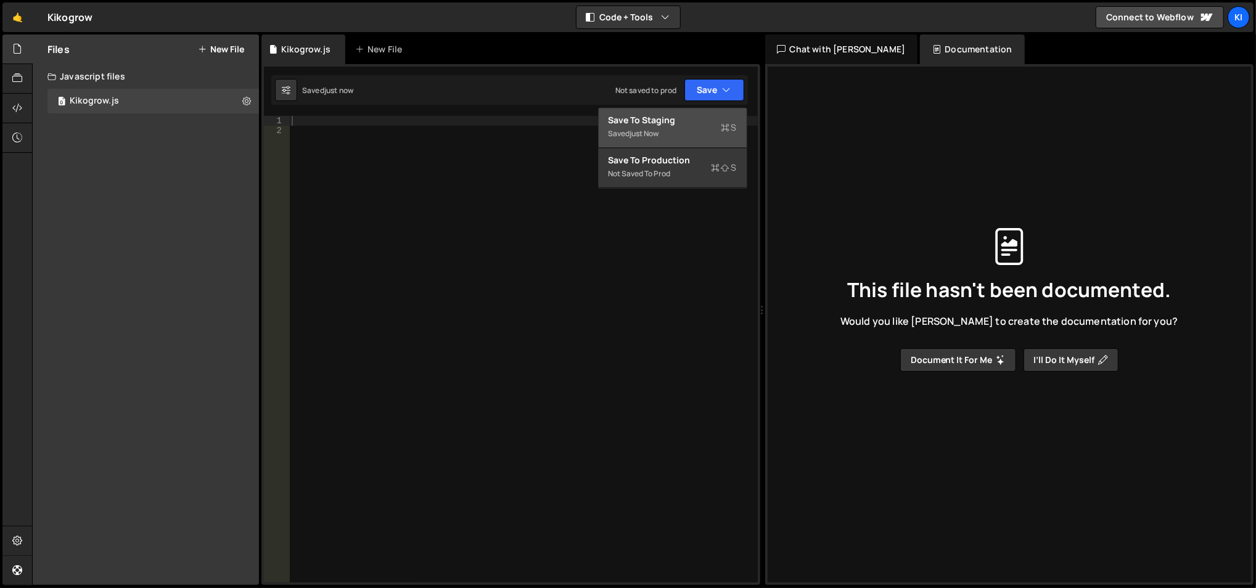
click at [654, 120] on div "Save to Staging S" at bounding box center [672, 120] width 128 height 12
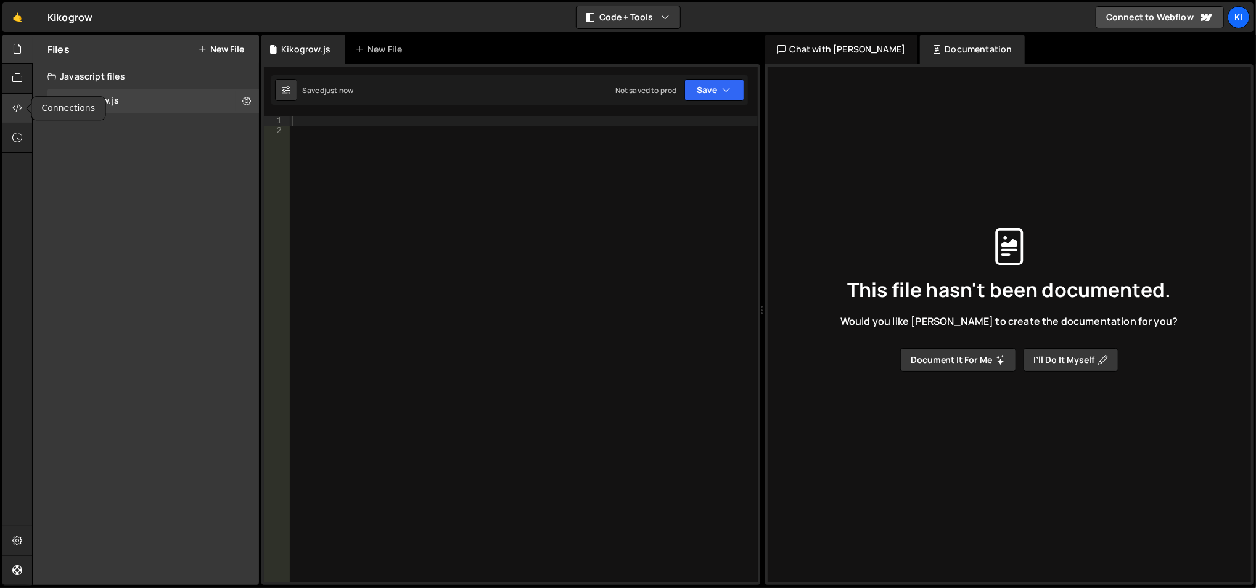
click at [14, 107] on icon at bounding box center [17, 108] width 10 height 14
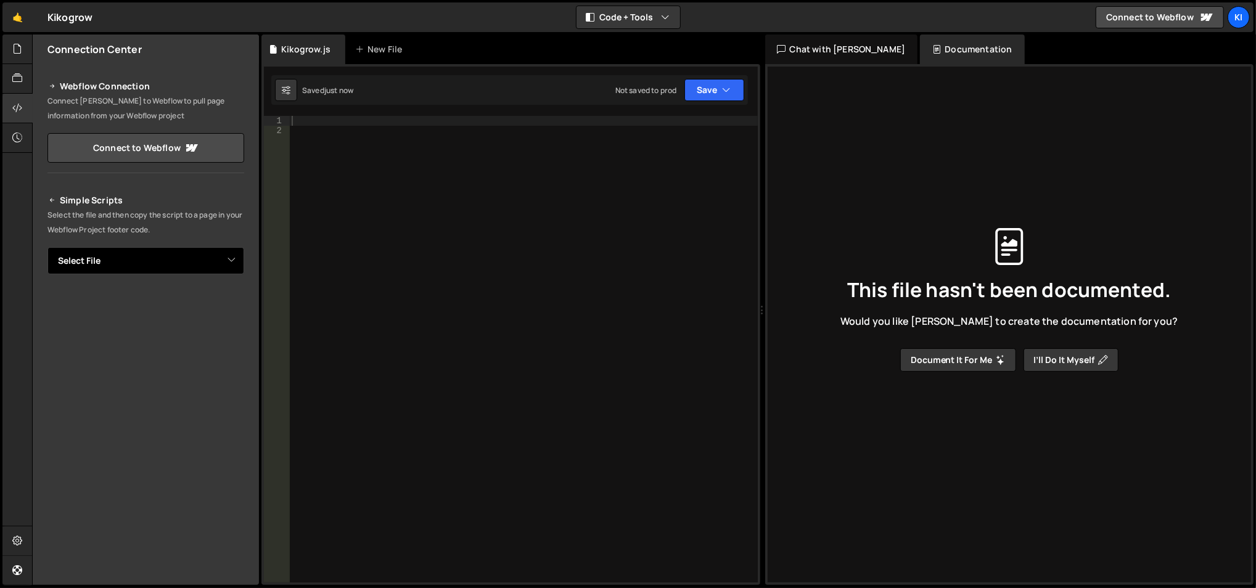
click at [202, 250] on select "Select File Kikogrow.js" at bounding box center [145, 260] width 197 height 27
select select "47045"
click at [47, 247] on select "Select File Kikogrow.js" at bounding box center [145, 260] width 197 height 27
click at [229, 306] on button "Button group with nested dropdown" at bounding box center [235, 303] width 17 height 26
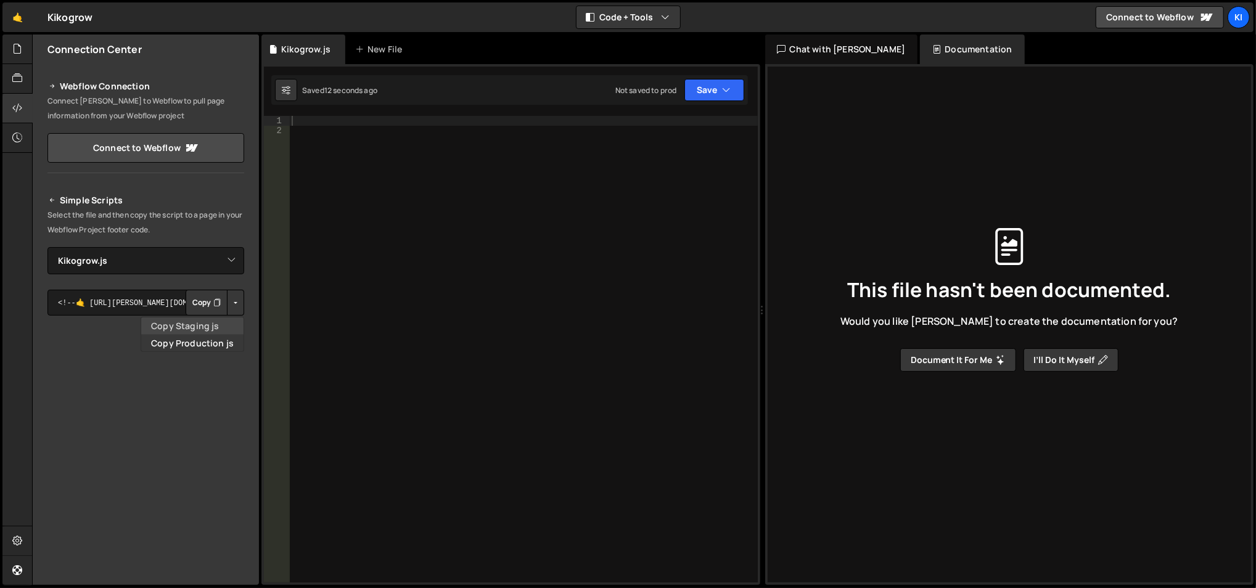
click at [213, 328] on link "Copy Staging js" at bounding box center [192, 325] width 102 height 17
click at [195, 304] on button "Copy" at bounding box center [207, 303] width 42 height 26
click at [339, 168] on div at bounding box center [523, 360] width 469 height 488
click at [340, 126] on div at bounding box center [523, 360] width 469 height 488
click at [338, 121] on div at bounding box center [523, 360] width 469 height 488
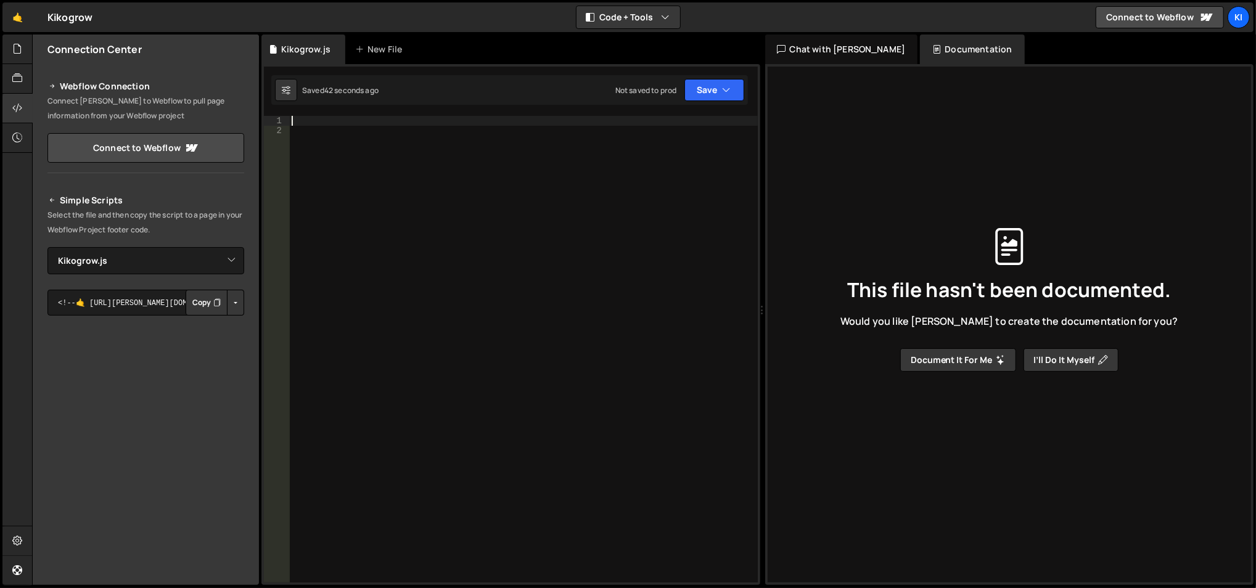
paste textarea "</script>"
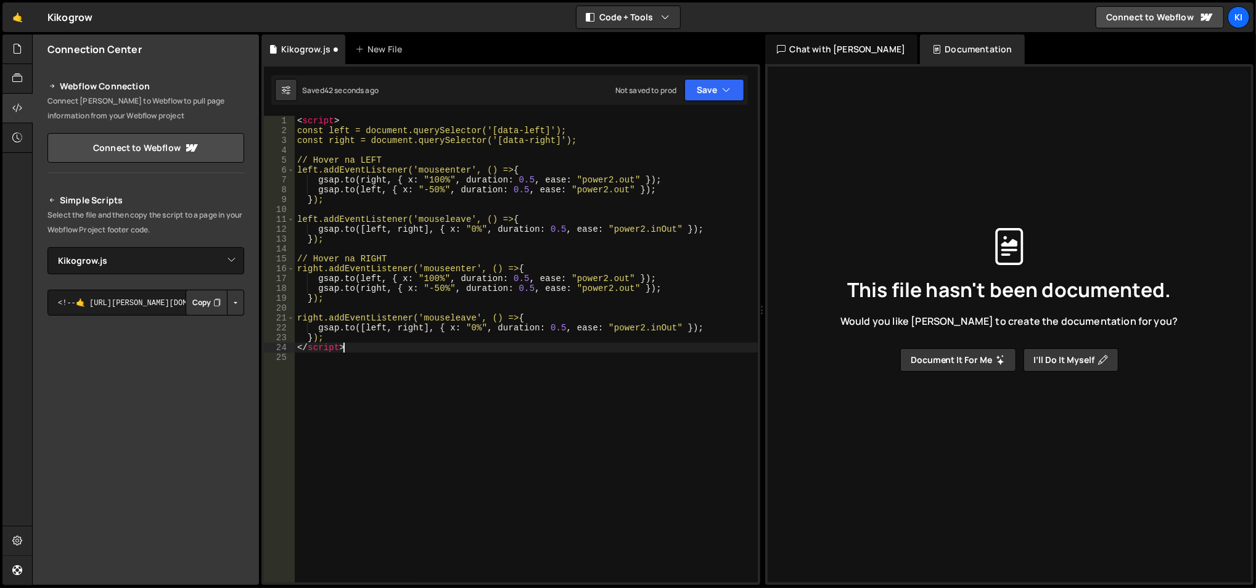
click at [326, 121] on div "< script > const left = document.querySelector('[data-left]'); const right = do…" at bounding box center [527, 360] width 464 height 488
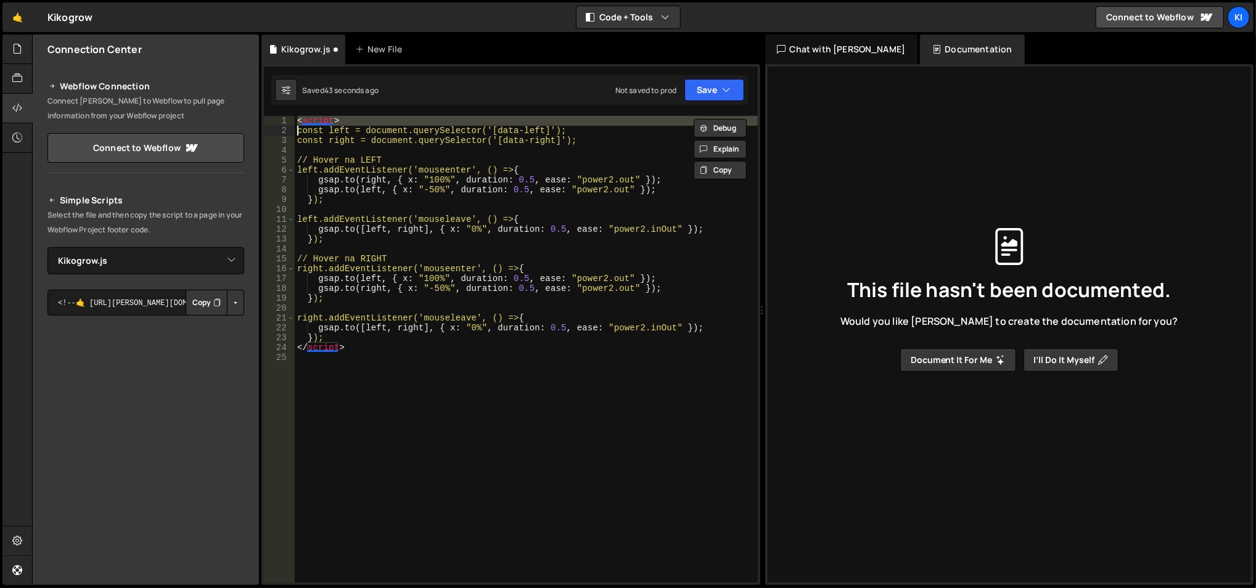
click at [326, 121] on div "< script > const left = document.querySelector('[data-left]'); const right = do…" at bounding box center [527, 360] width 464 height 488
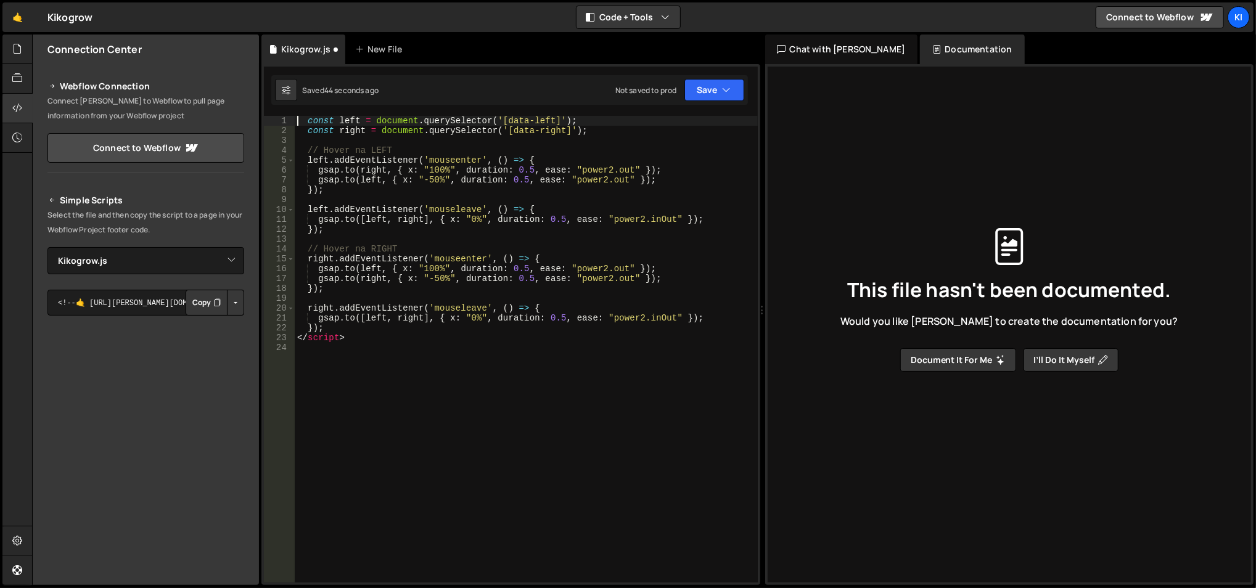
click at [327, 338] on div "const left = document . querySelector ( '[data-left]' ) ; const right = documen…" at bounding box center [527, 360] width 464 height 488
type textarea "</script>"
click at [427, 178] on div "const left = document . querySelector ( '[data-left]' ) ; const right = documen…" at bounding box center [527, 360] width 464 height 488
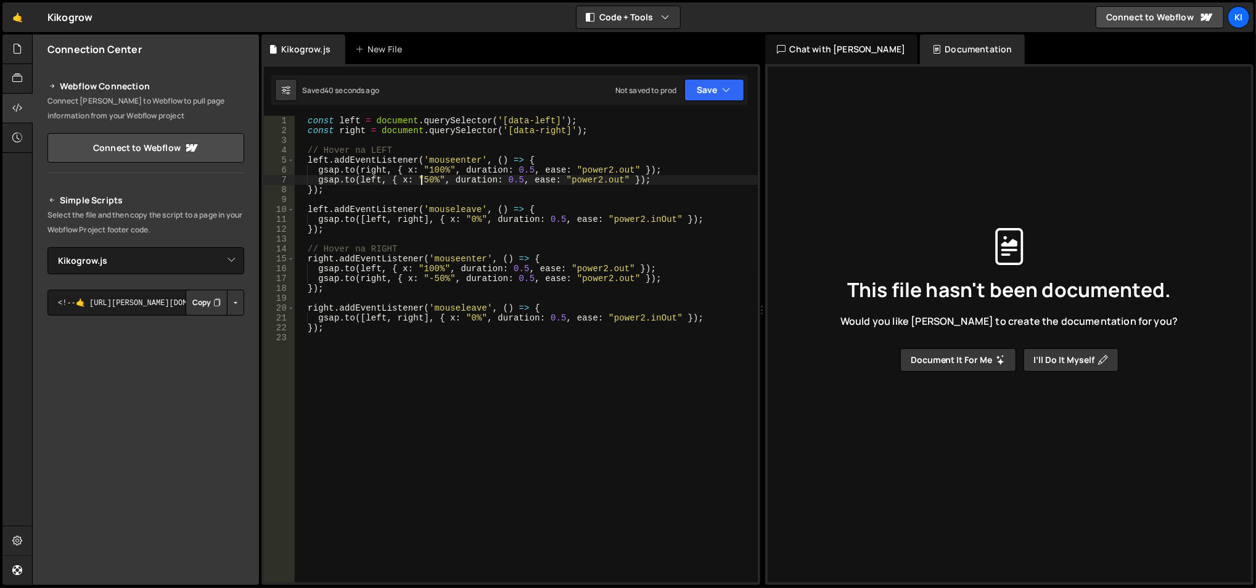
click at [424, 269] on div "const left = document . querySelector ( '[data-left]' ) ; const right = documen…" at bounding box center [527, 360] width 464 height 488
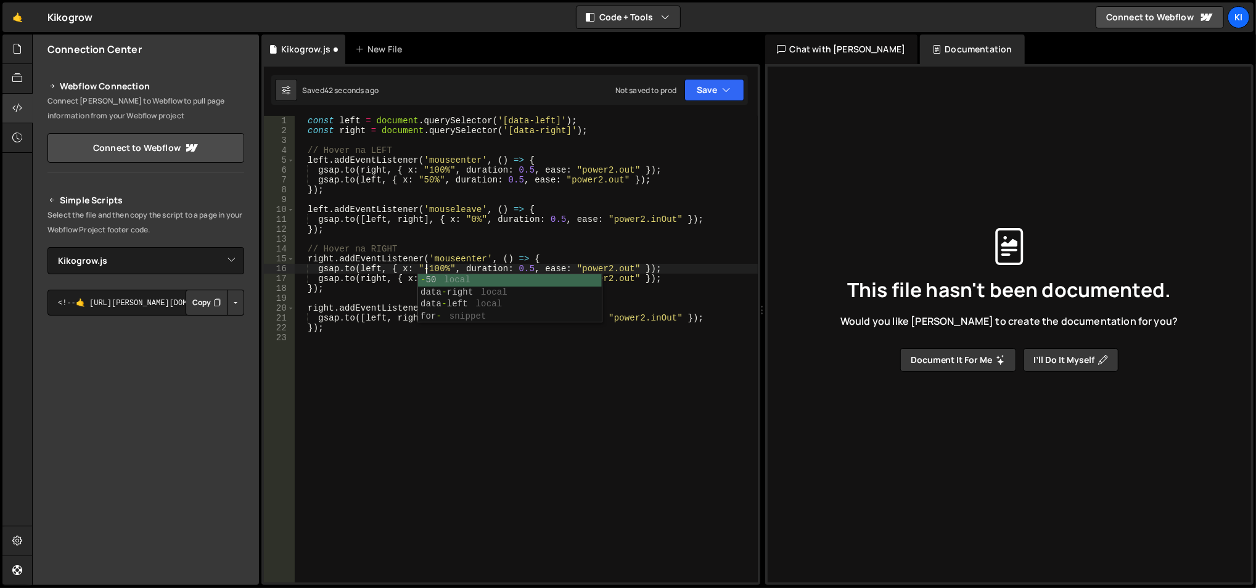
scroll to position [0, 8]
type textarea "[DOMAIN_NAME](left, { x: "-100%", duration: 0.5, ease: "power2.out" });"
click at [367, 334] on div "const left = document . querySelector ( '[data-left]' ) ; const right = documen…" at bounding box center [527, 360] width 464 height 488
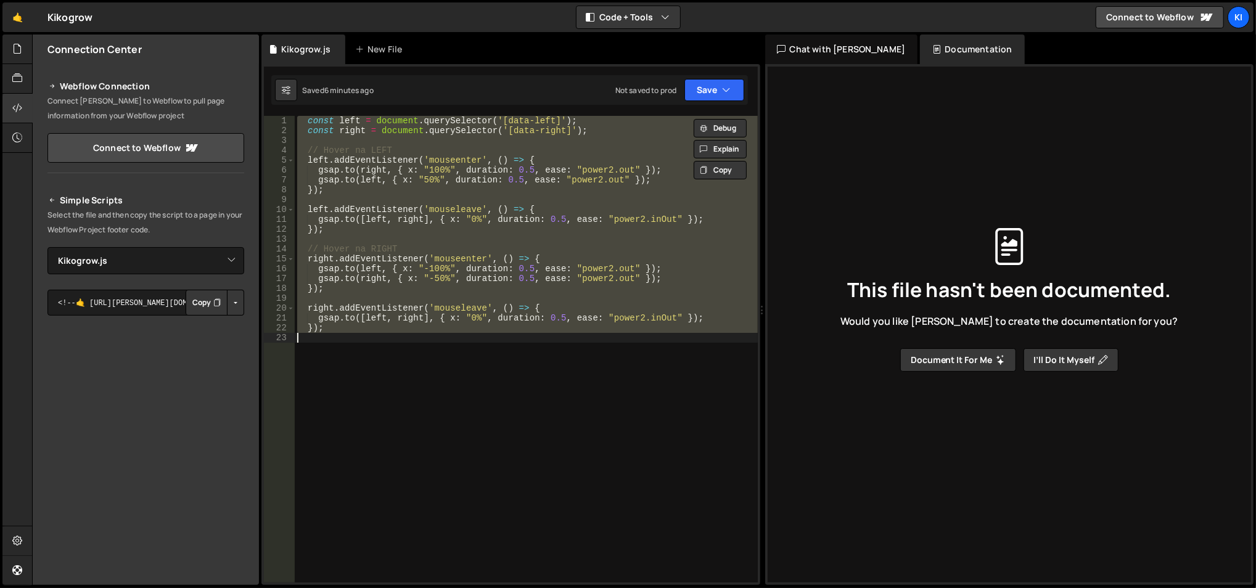
paste textarea
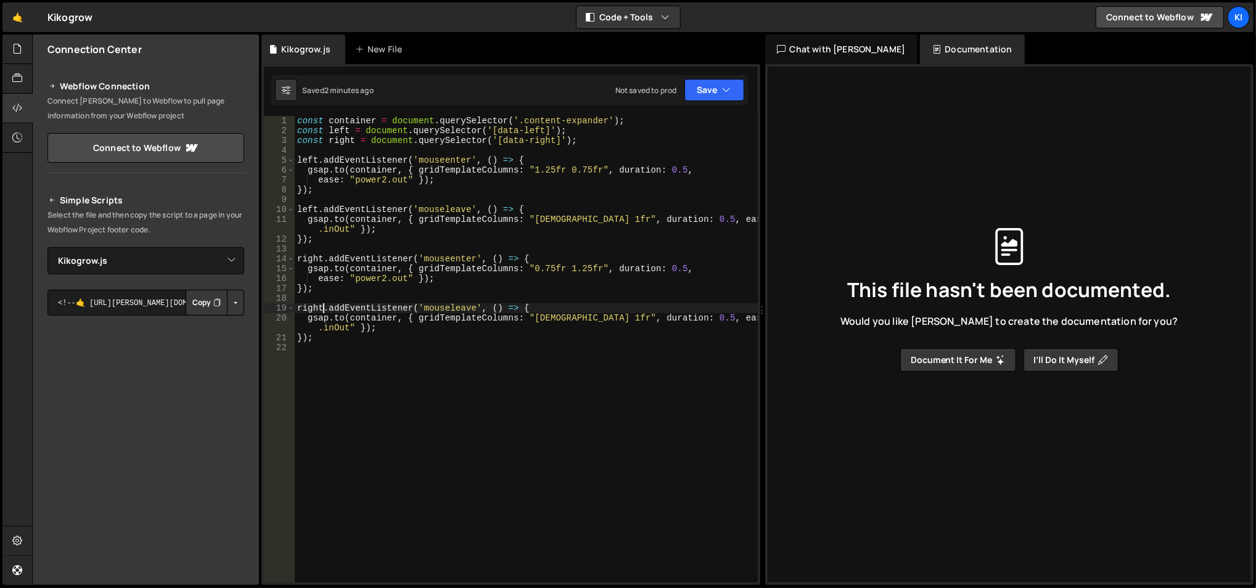
click at [579, 171] on div "const container = document . querySelector ( '.content-expander' ) ; const left…" at bounding box center [527, 360] width 464 height 488
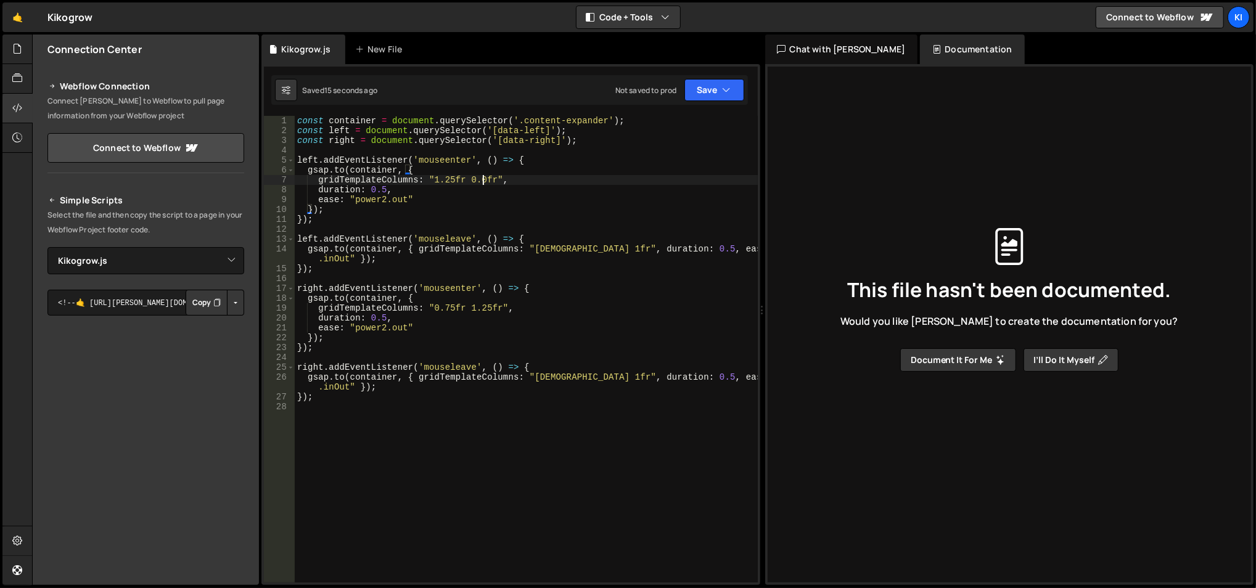
click at [485, 179] on div "const container = document . querySelector ( '.content-expander' ) ; const left…" at bounding box center [527, 360] width 464 height 488
click at [454, 179] on div "const container = document . querySelector ( '.content-expander' ) ; const left…" at bounding box center [527, 360] width 464 height 488
click at [483, 211] on div "const container = document . querySelector ( '.content-expander' ) ; const left…" at bounding box center [527, 360] width 464 height 488
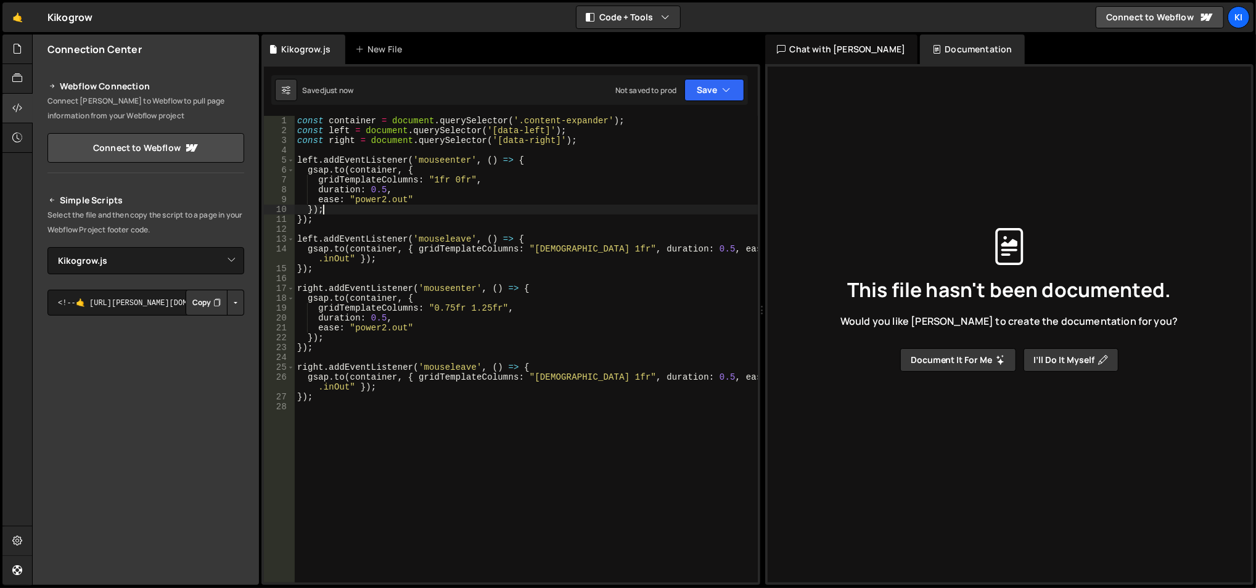
click at [451, 306] on div "const container = document . querySelector ( '.content-expander' ) ; const left…" at bounding box center [527, 360] width 464 height 488
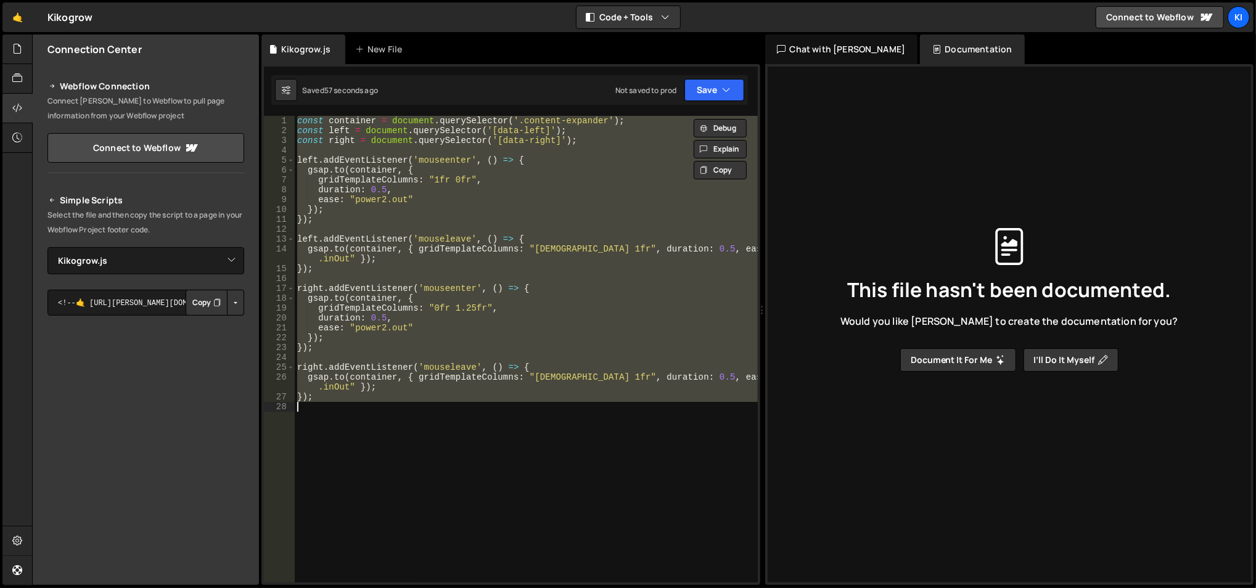
scroll to position [0, 1]
paste textarea "});"
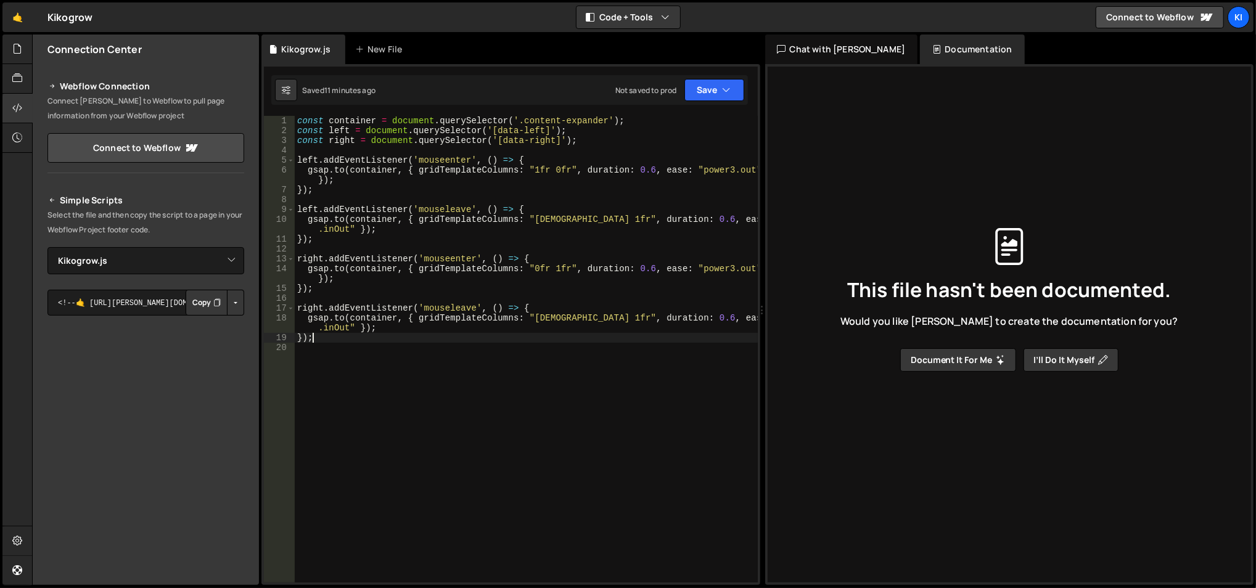
click at [634, 268] on div "const container = document . querySelector ( '.content-expander' ) ; const left…" at bounding box center [527, 360] width 464 height 488
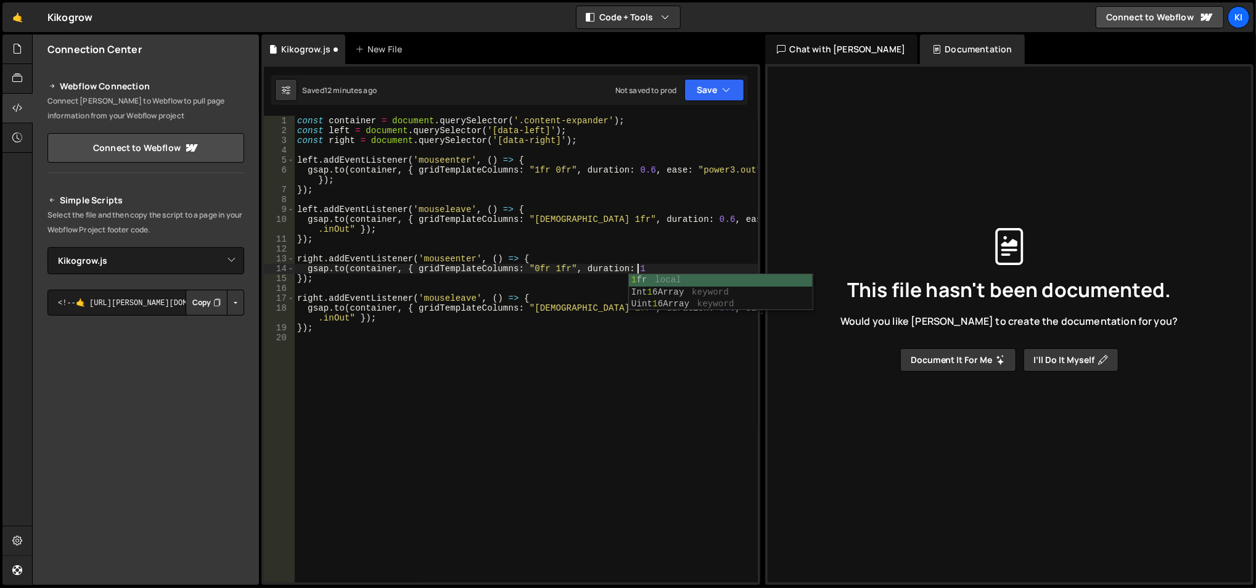
scroll to position [0, 22]
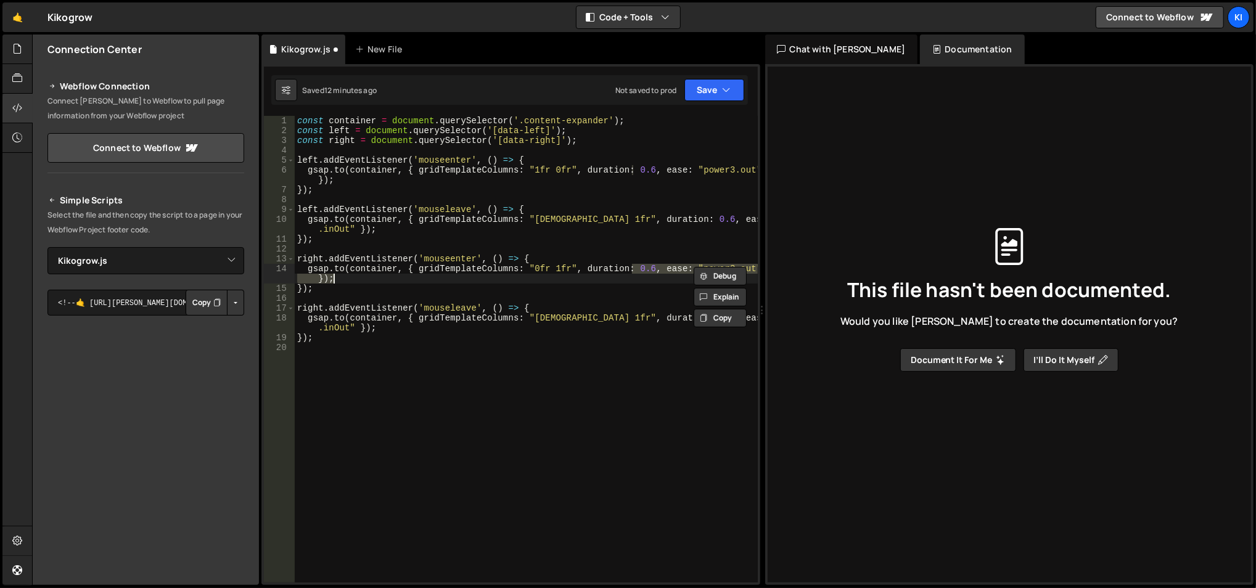
click at [648, 270] on div "const container = document . querySelector ( '.content-expander' ) ; const left…" at bounding box center [526, 349] width 463 height 467
click at [634, 219] on div "const container = document . querySelector ( '.content-expander' ) ; const left…" at bounding box center [527, 360] width 464 height 488
click at [632, 170] on div "const container = document . querySelector ( '.content-expander' ) ; const left…" at bounding box center [527, 360] width 464 height 488
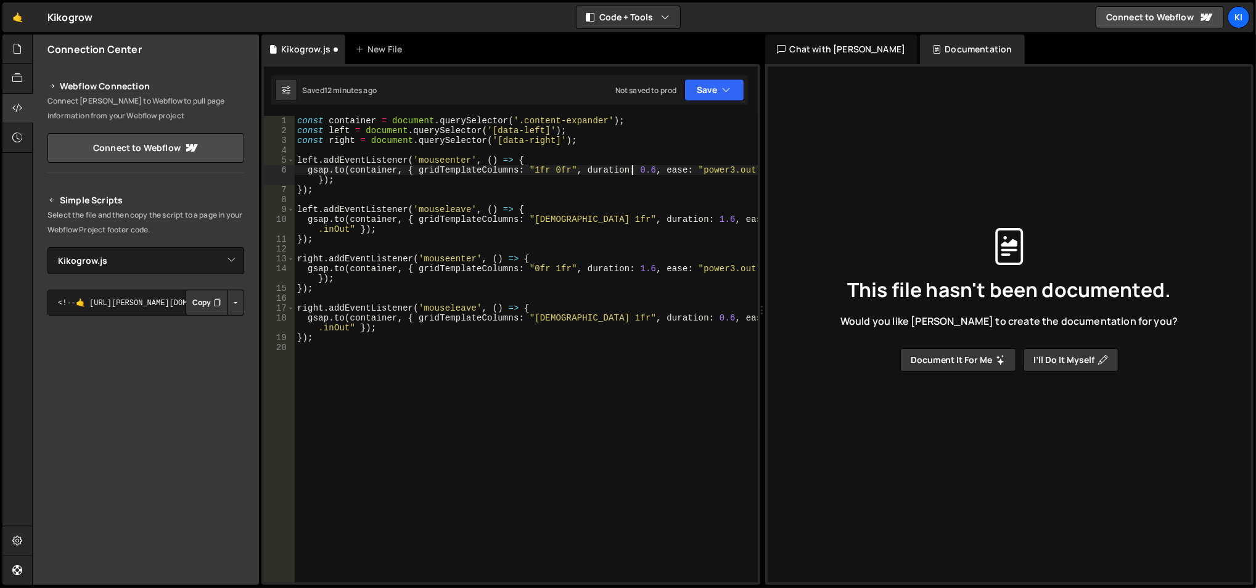
click at [632, 170] on div "const container = document . querySelector ( '.content-expander' ) ; const left…" at bounding box center [527, 360] width 464 height 488
click at [628, 316] on div "const container = document . querySelector ( '.content-expander' ) ; const left…" at bounding box center [527, 360] width 464 height 488
click at [637, 317] on div "const container = document . querySelector ( '.content-expander' ) ; const left…" at bounding box center [527, 360] width 464 height 488
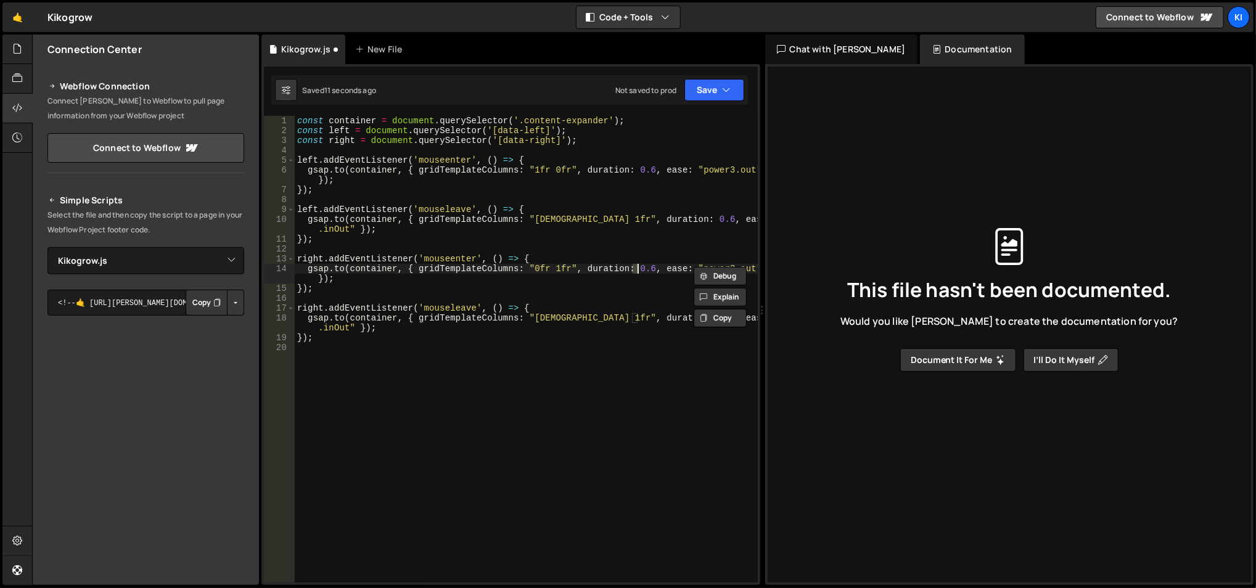
click at [645, 269] on div "const container = document . querySelector ( '.content-expander' ) ; const left…" at bounding box center [527, 360] width 464 height 488
click at [647, 218] on div "const container = document . querySelector ( '.content-expander' ) ; const left…" at bounding box center [527, 360] width 464 height 488
click at [647, 166] on div "const container = document . querySelector ( '.content-expander' ) ; const left…" at bounding box center [527, 360] width 464 height 488
click at [647, 316] on div "const container = document . querySelector ( '.content-expander' ) ; const left…" at bounding box center [527, 360] width 464 height 488
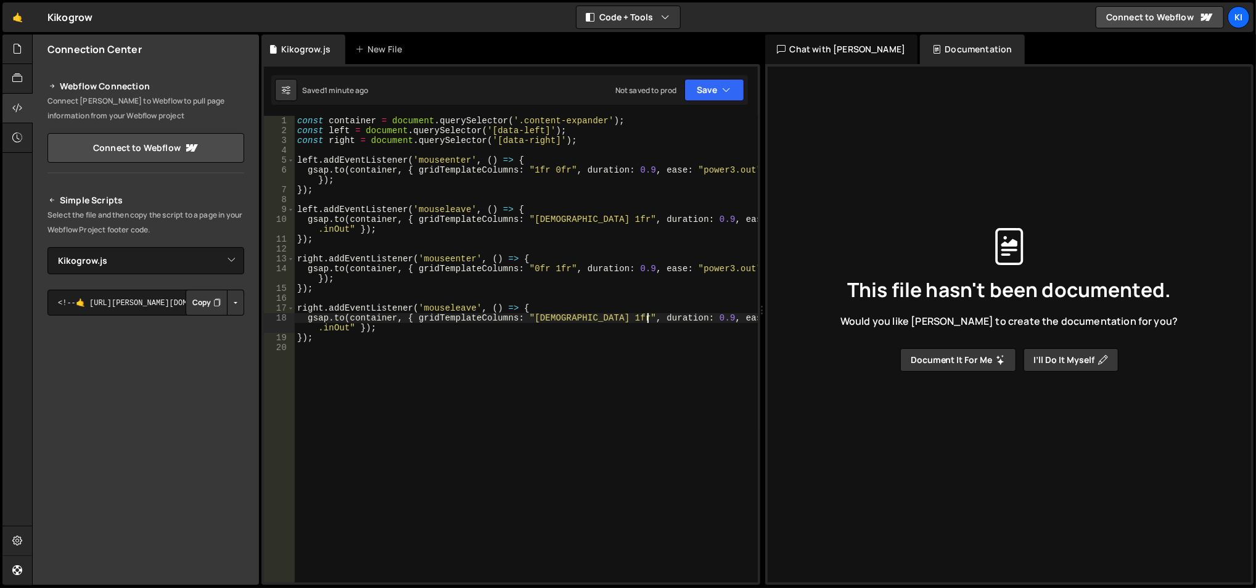
click at [647, 169] on div "const container = document . querySelector ( '.content-expander' ) ; const left…" at bounding box center [527, 360] width 464 height 488
click at [645, 223] on div "const container = document . querySelector ( '.content-expander' ) ; const left…" at bounding box center [527, 360] width 464 height 488
click at [644, 268] on div "const container = document . querySelector ( '.content-expander' ) ; const left…" at bounding box center [527, 360] width 464 height 488
click at [646, 319] on div "const container = document . querySelector ( '.content-expander' ) ; const left…" at bounding box center [527, 360] width 464 height 488
click at [647, 168] on div "const container = document . querySelector ( '.content-expander' ) ; const left…" at bounding box center [527, 360] width 464 height 488
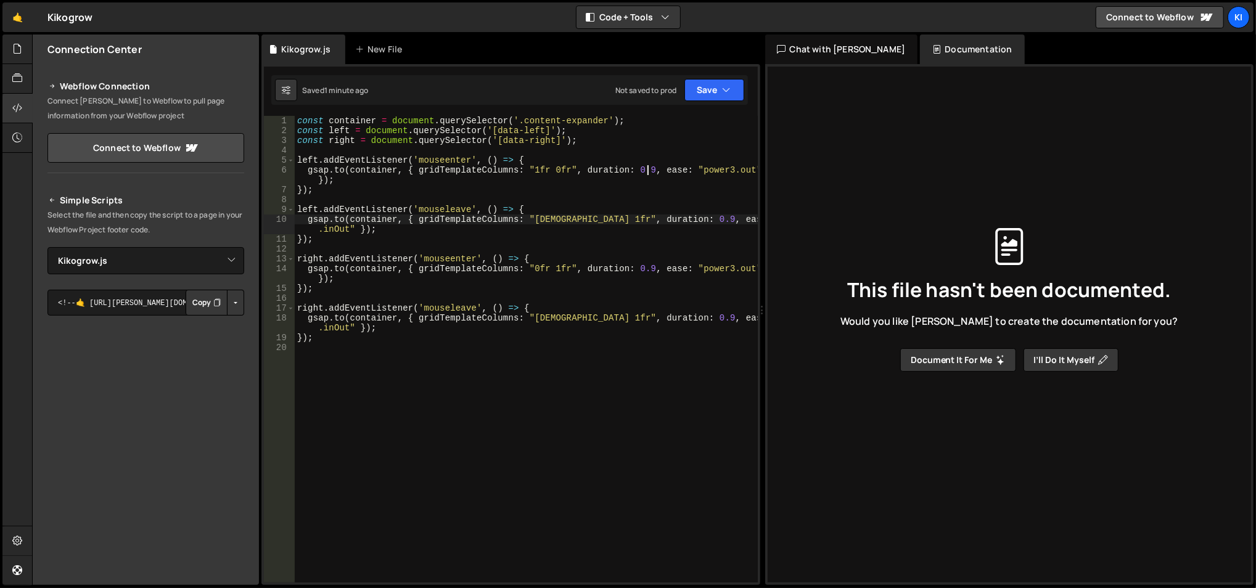
click at [647, 219] on div "const container = document . querySelector ( '.content-expander' ) ; const left…" at bounding box center [527, 360] width 464 height 488
click at [647, 268] on div "const container = document . querySelector ( '.content-expander' ) ; const left…" at bounding box center [527, 360] width 464 height 488
click at [645, 316] on div "const container = document . querySelector ( '.content-expander' ) ; const left…" at bounding box center [527, 360] width 464 height 488
click at [400, 226] on div "const container = document . querySelector ( '.content-expander' ) ; const left…" at bounding box center [527, 360] width 464 height 488
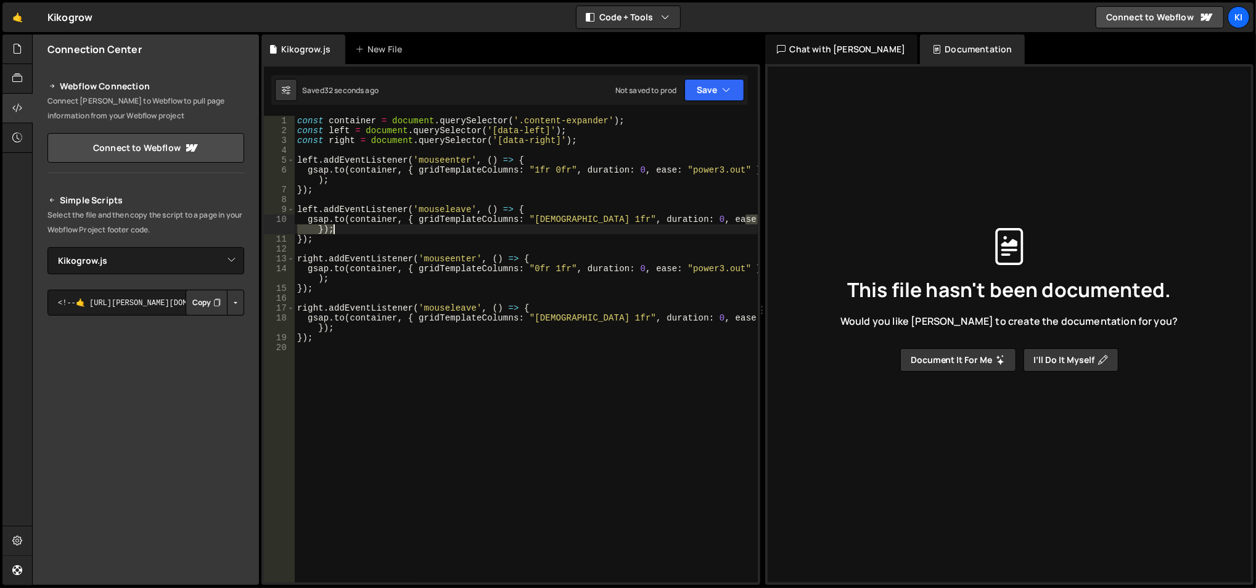
click at [400, 226] on div "const container = document . querySelector ( '.content-expander' ) ; const left…" at bounding box center [527, 360] width 464 height 488
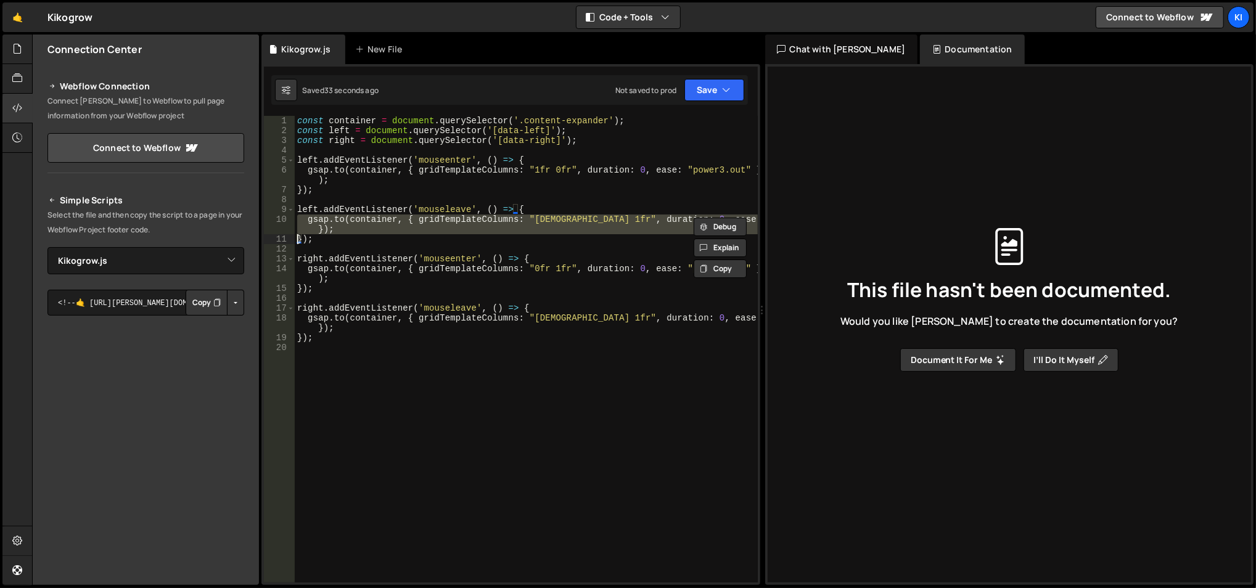
click at [400, 226] on div "const container = document . querySelector ( '.content-expander' ) ; const left…" at bounding box center [526, 349] width 463 height 467
type textarea "[DOMAIN_NAME](container, { gridTemplateColumns: "1fr 1fr", duration: 0, ease: "…"
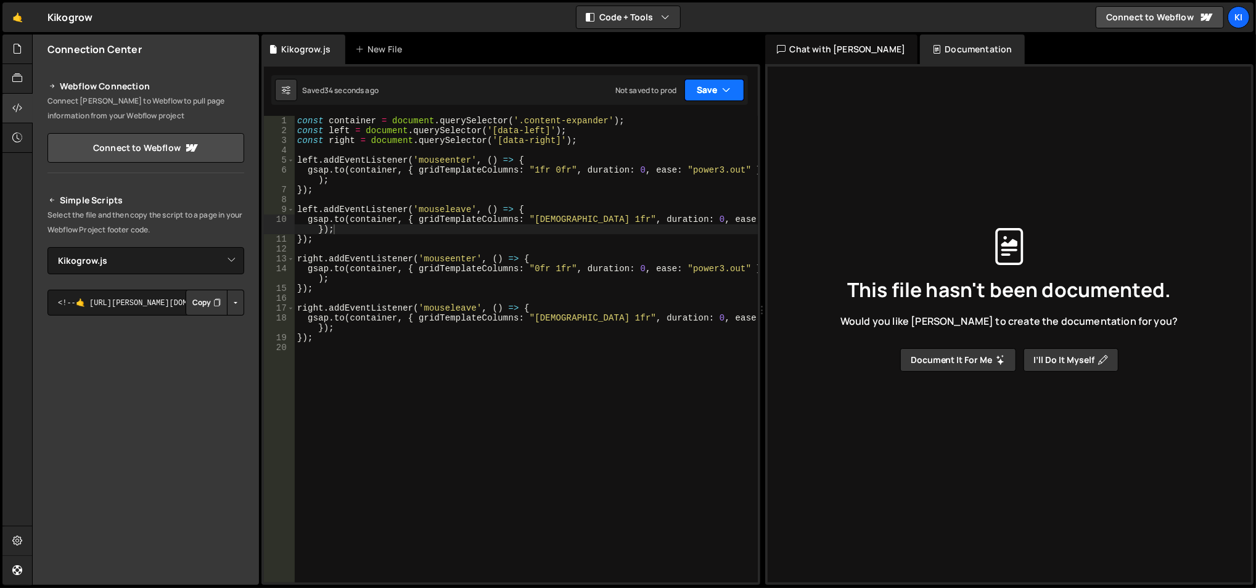
click at [721, 88] on button "Save" at bounding box center [714, 90] width 60 height 22
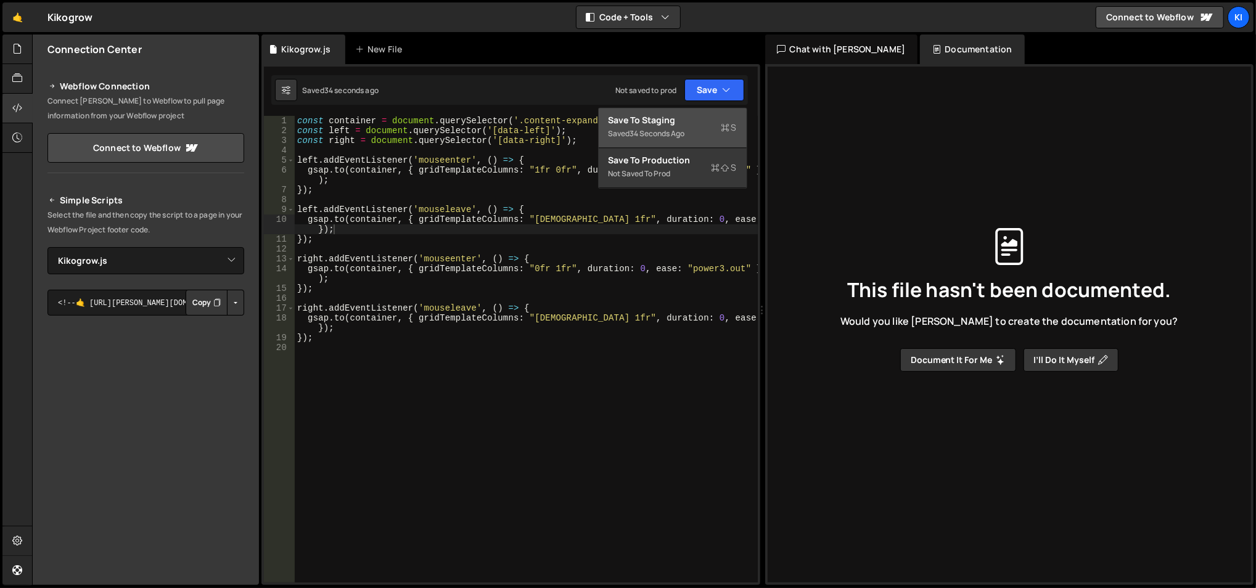
click at [704, 109] on button "Save to Staging S Saved 34 seconds ago" at bounding box center [673, 128] width 148 height 40
